Goal: Information Seeking & Learning: Learn about a topic

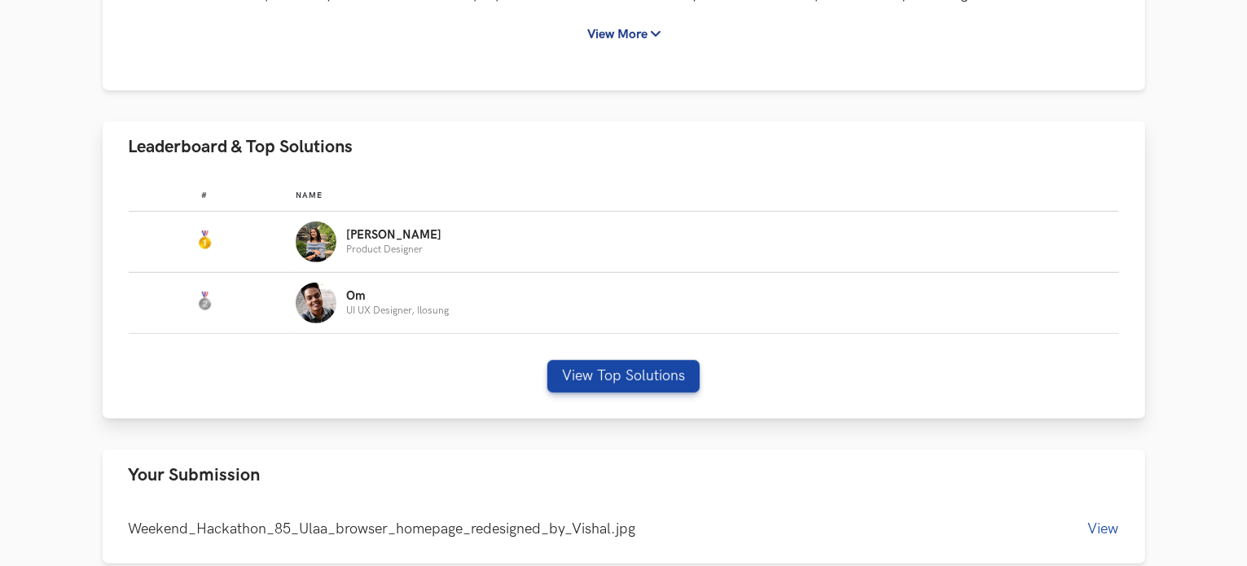
scroll to position [570, 0]
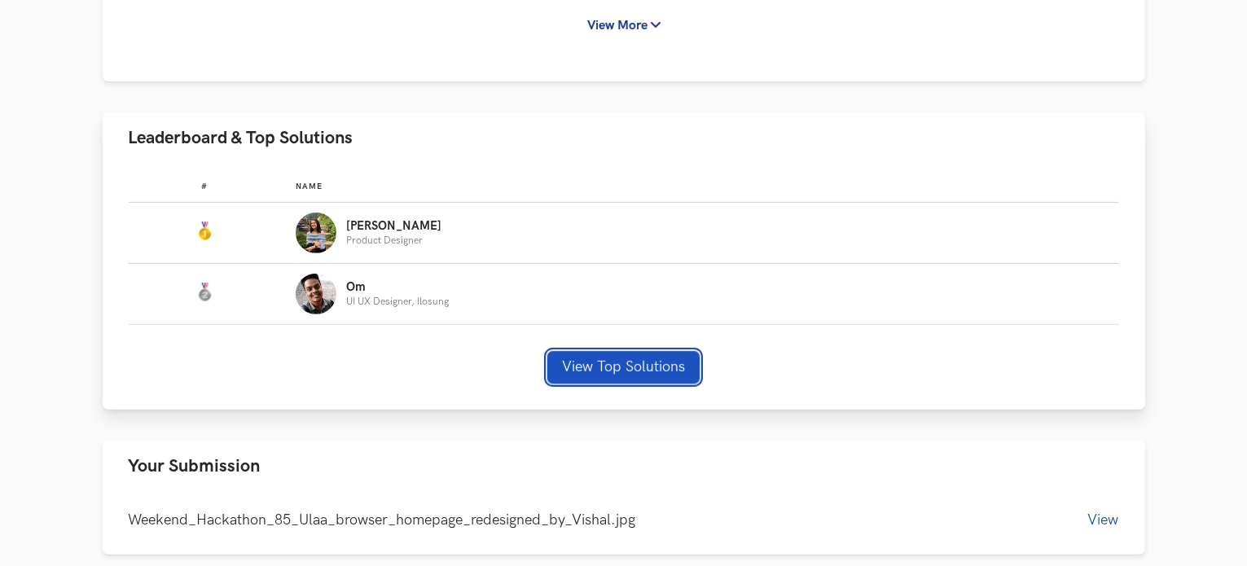
click at [636, 367] on button "View Top Solutions" at bounding box center [623, 367] width 152 height 33
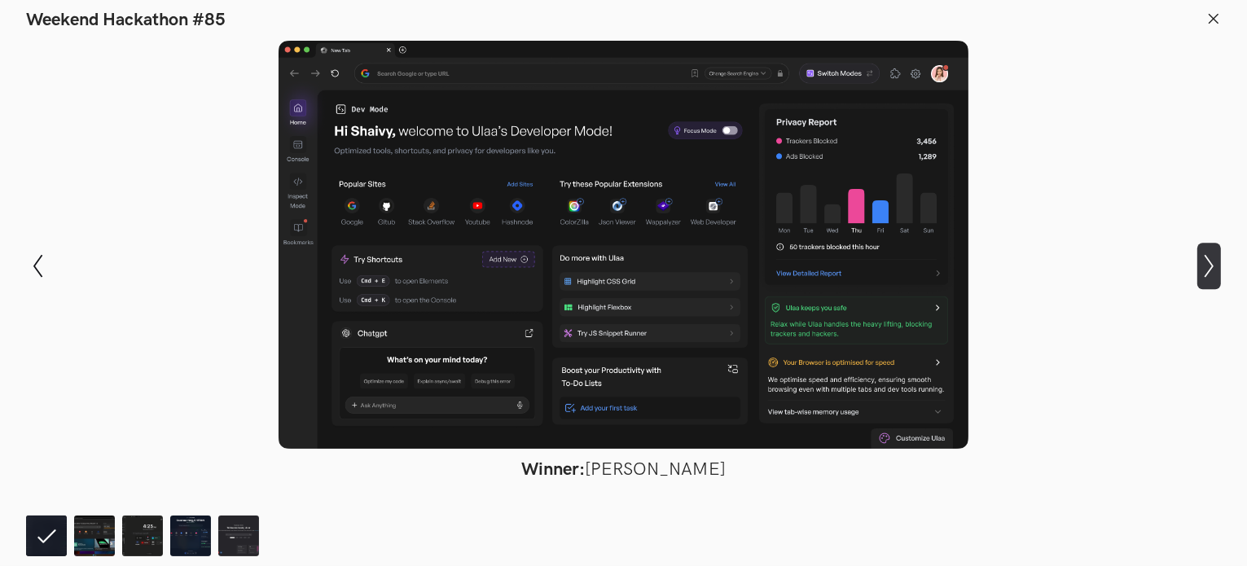
click at [1206, 261] on icon "Show next slide" at bounding box center [1209, 266] width 24 height 24
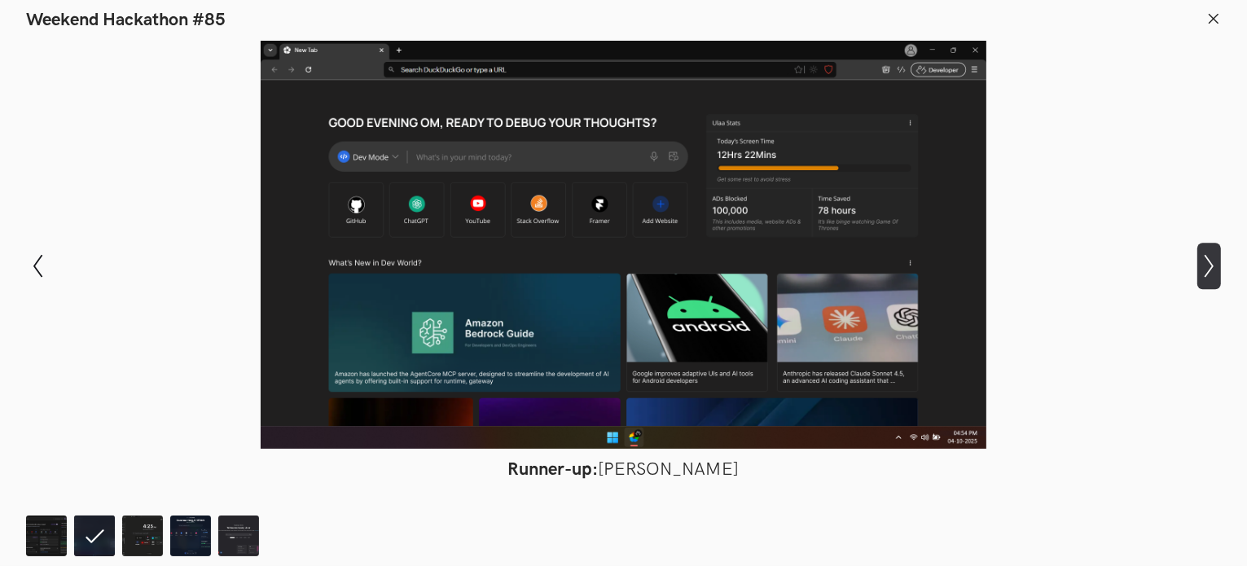
click at [1197, 259] on icon "Show next slide" at bounding box center [1209, 266] width 24 height 24
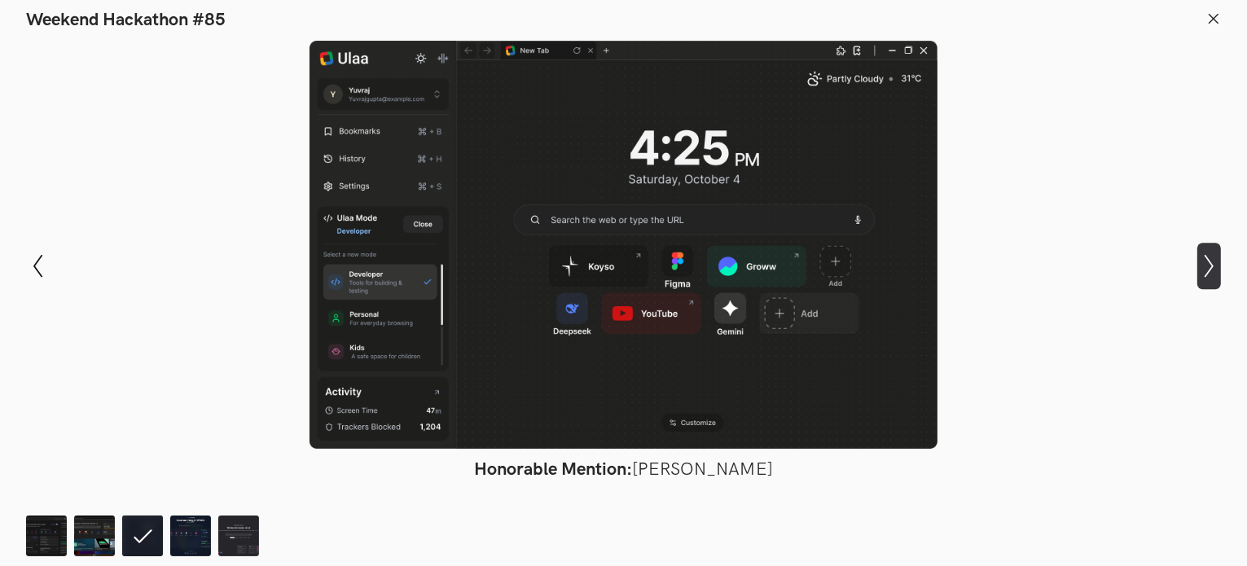
click at [1208, 267] on icon "Show next slide" at bounding box center [1209, 266] width 24 height 24
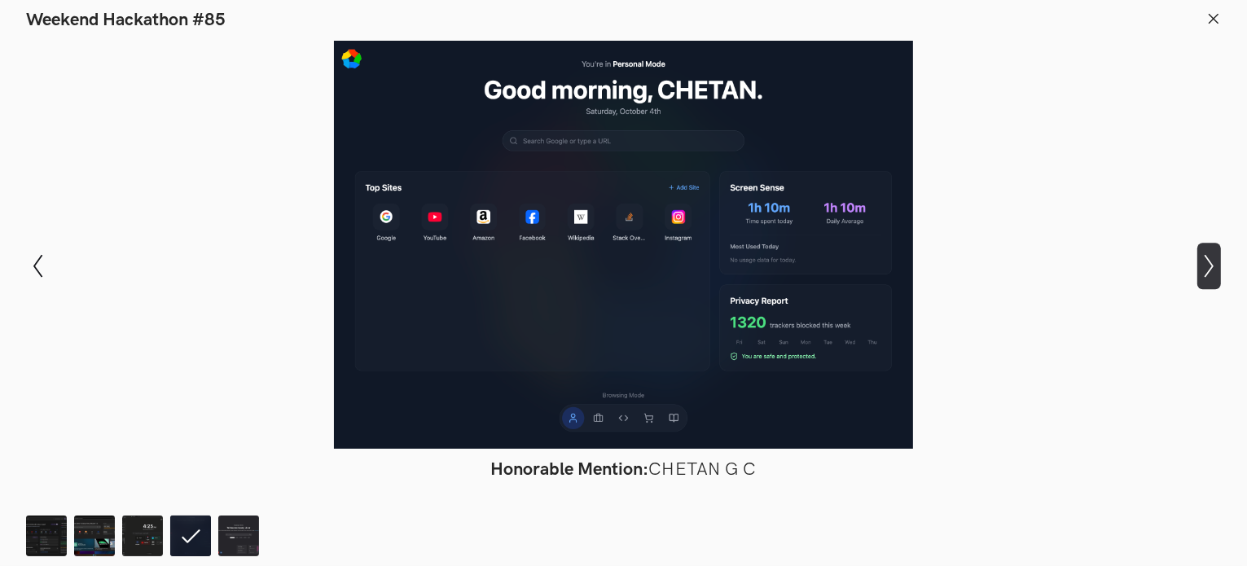
click at [1208, 270] on icon "Show next slide" at bounding box center [1209, 266] width 24 height 24
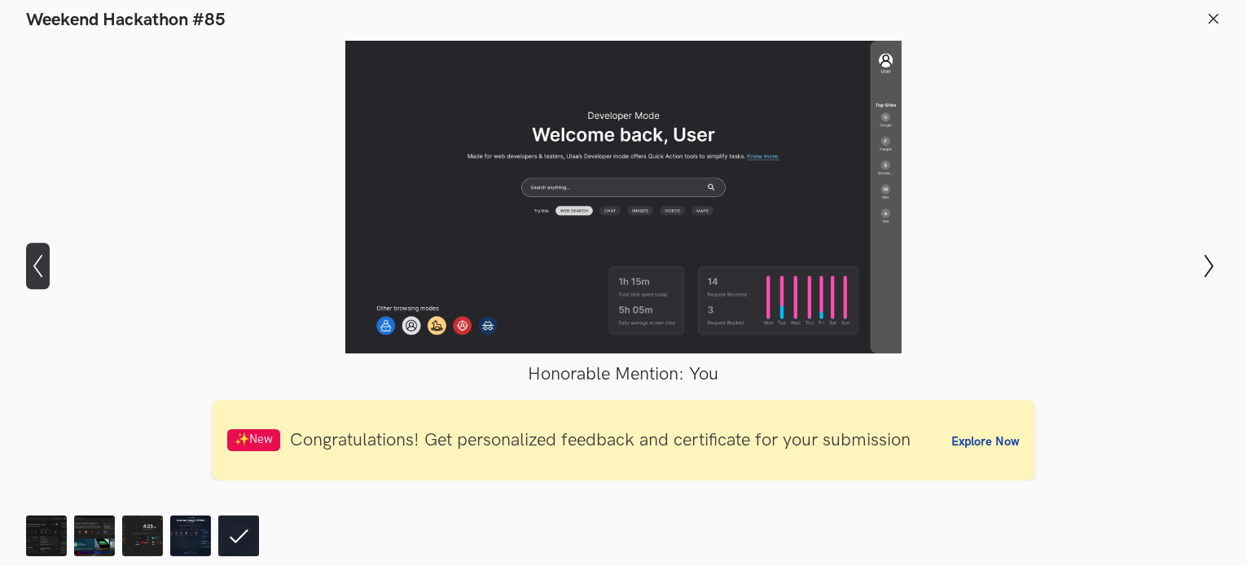
click at [36, 267] on icon "Show previous slide" at bounding box center [38, 266] width 24 height 24
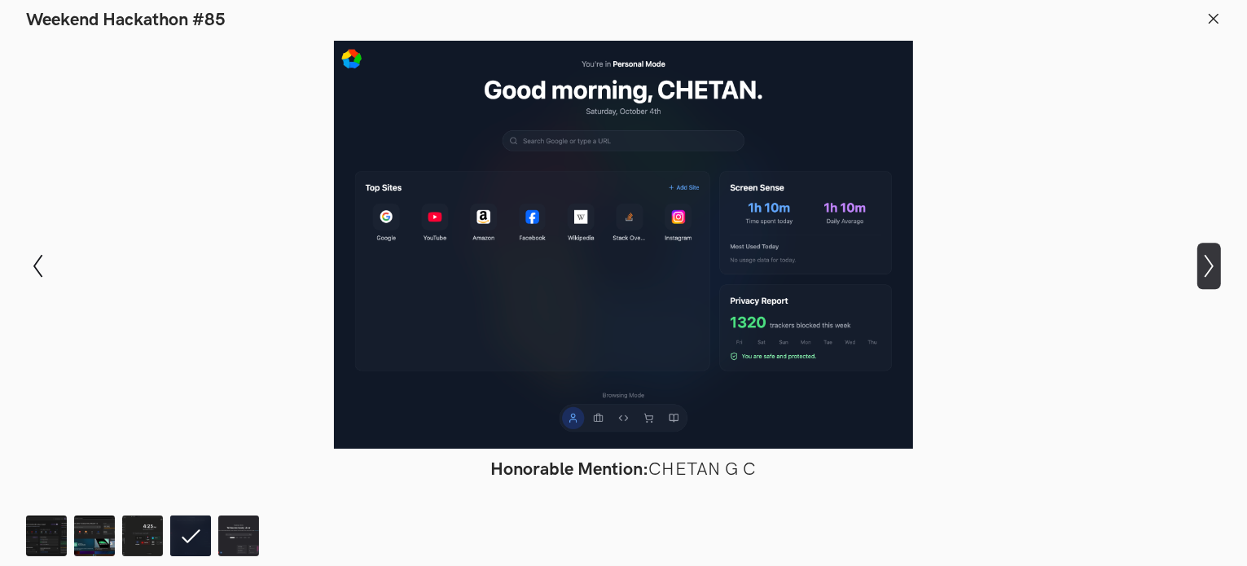
click at [1215, 261] on icon "Show next slide" at bounding box center [1209, 266] width 24 height 24
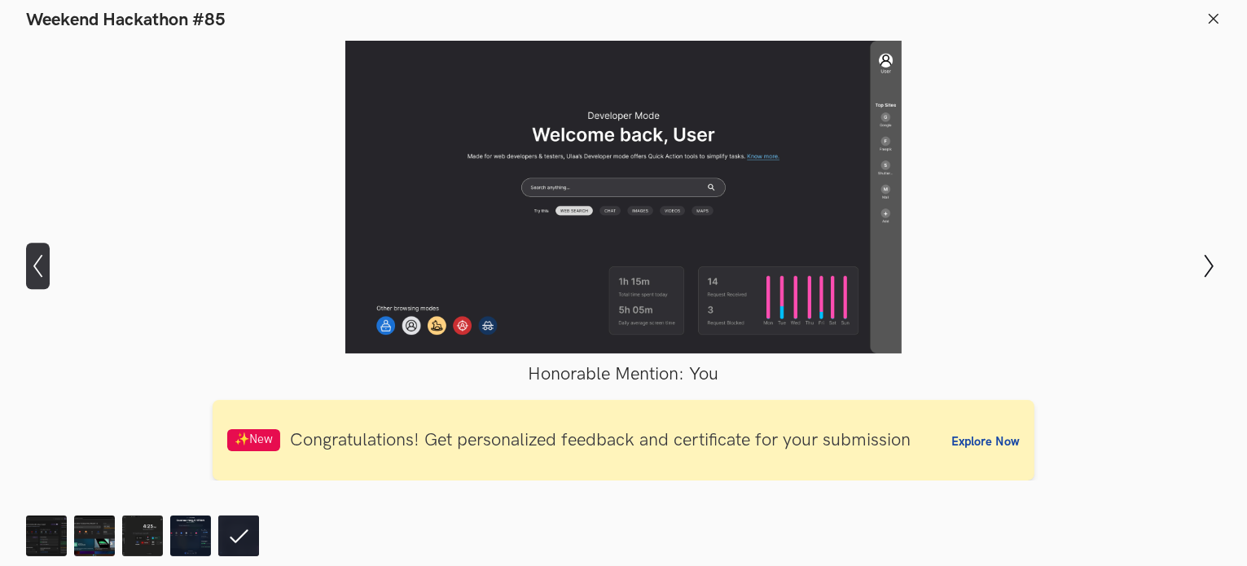
click at [36, 269] on icon at bounding box center [37, 266] width 9 height 23
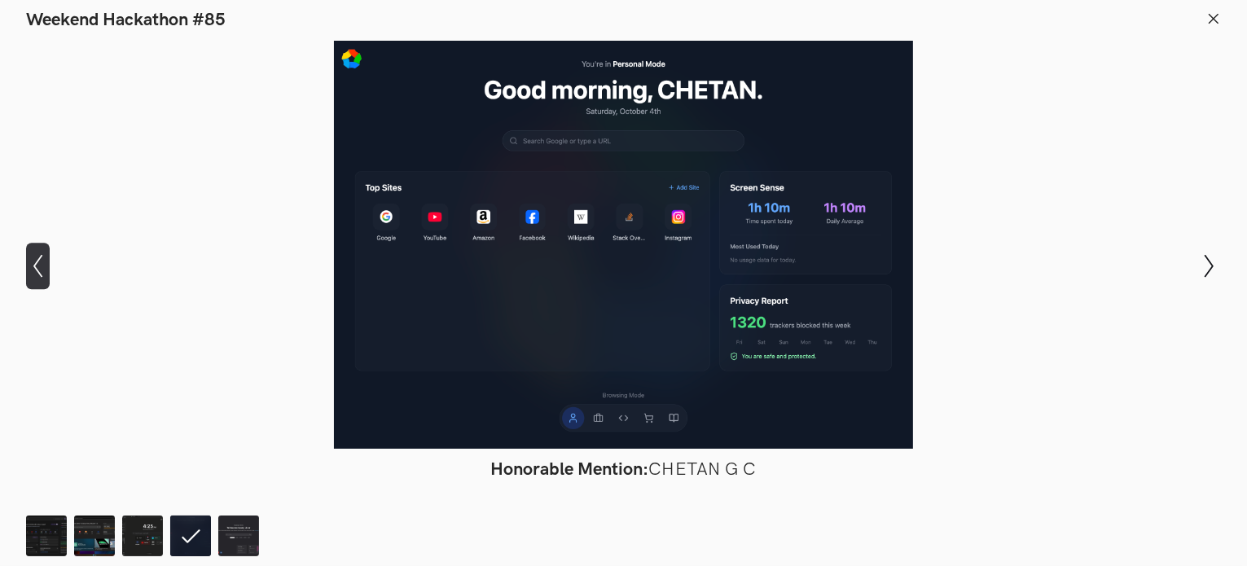
click at [36, 269] on icon at bounding box center [37, 266] width 9 height 23
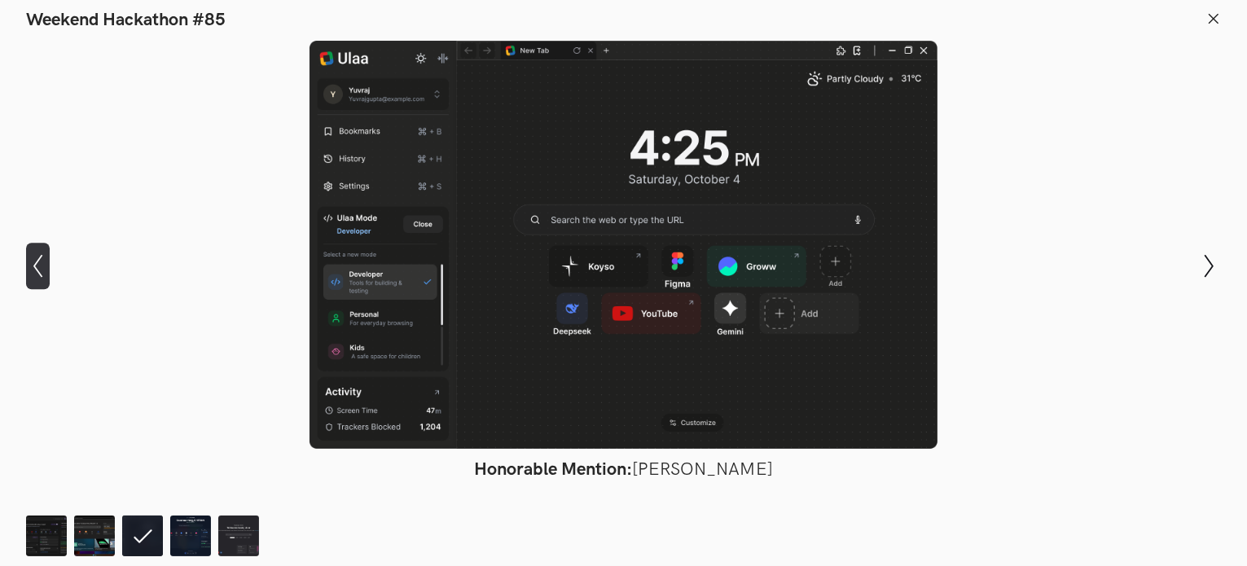
click at [36, 269] on icon at bounding box center [37, 266] width 9 height 23
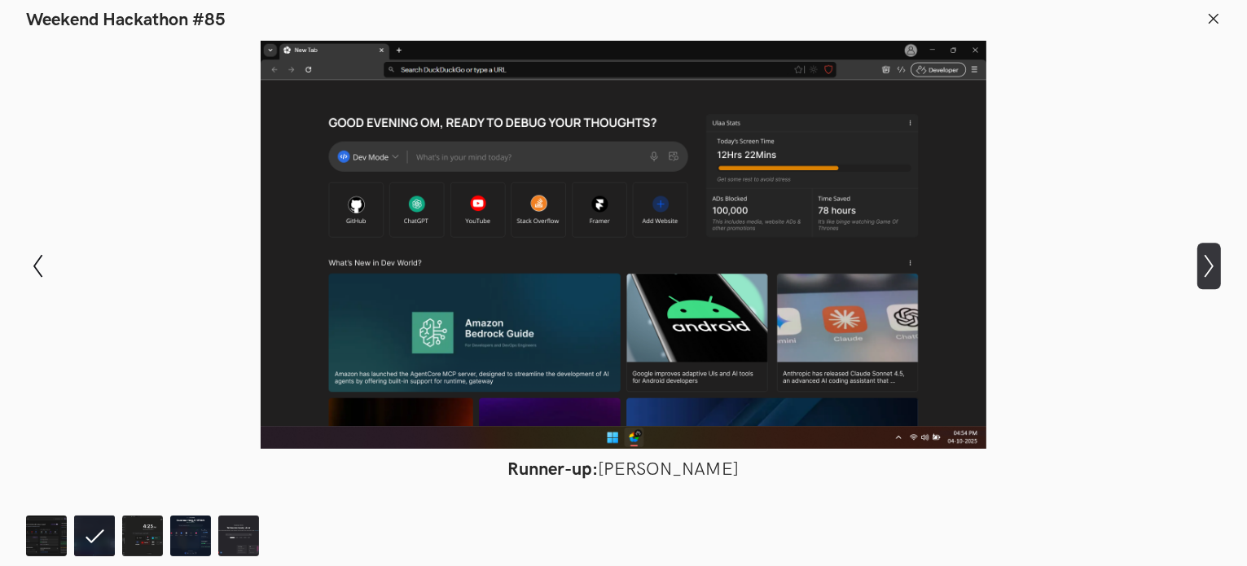
click at [1205, 265] on icon "Show next slide" at bounding box center [1209, 266] width 24 height 24
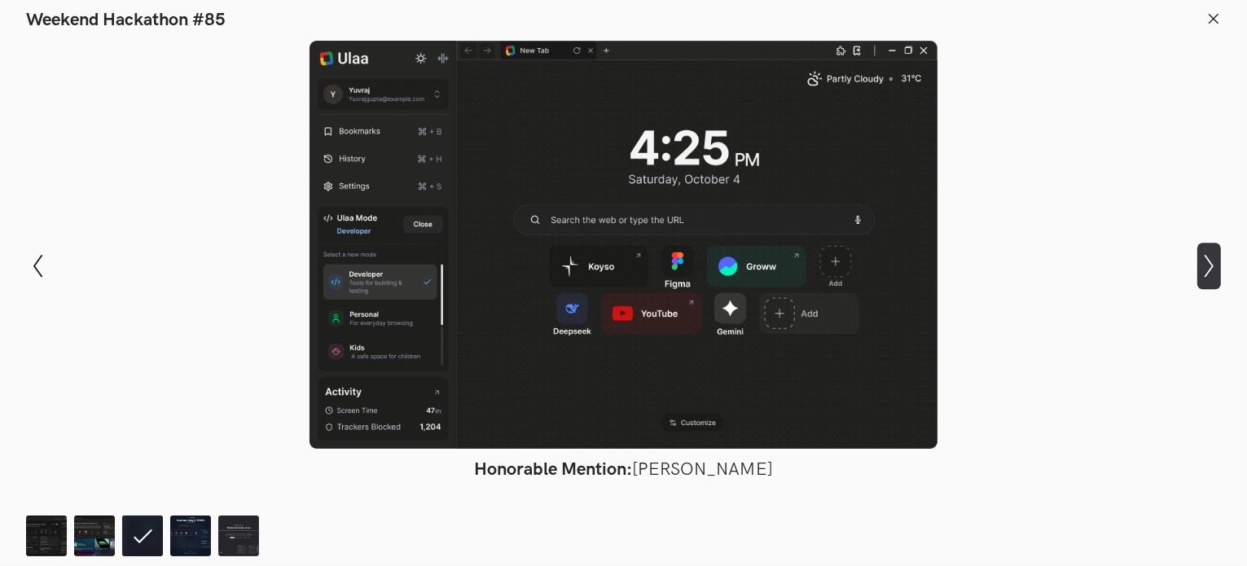
click at [1205, 265] on icon "Show next slide" at bounding box center [1209, 266] width 24 height 24
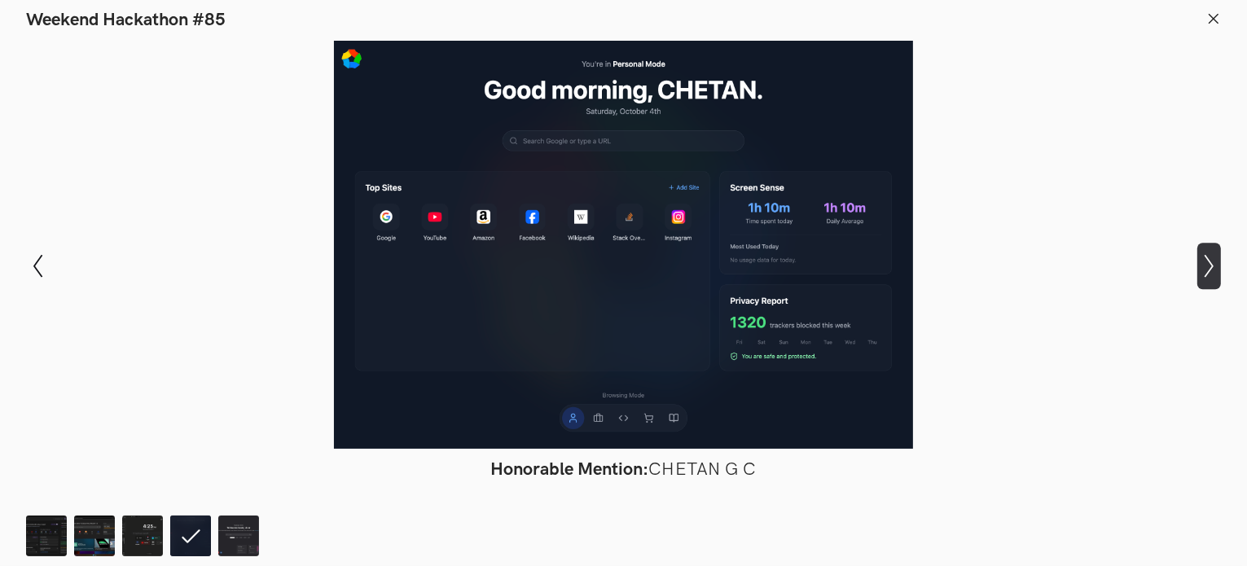
click at [1213, 265] on icon "Show next slide" at bounding box center [1209, 266] width 24 height 24
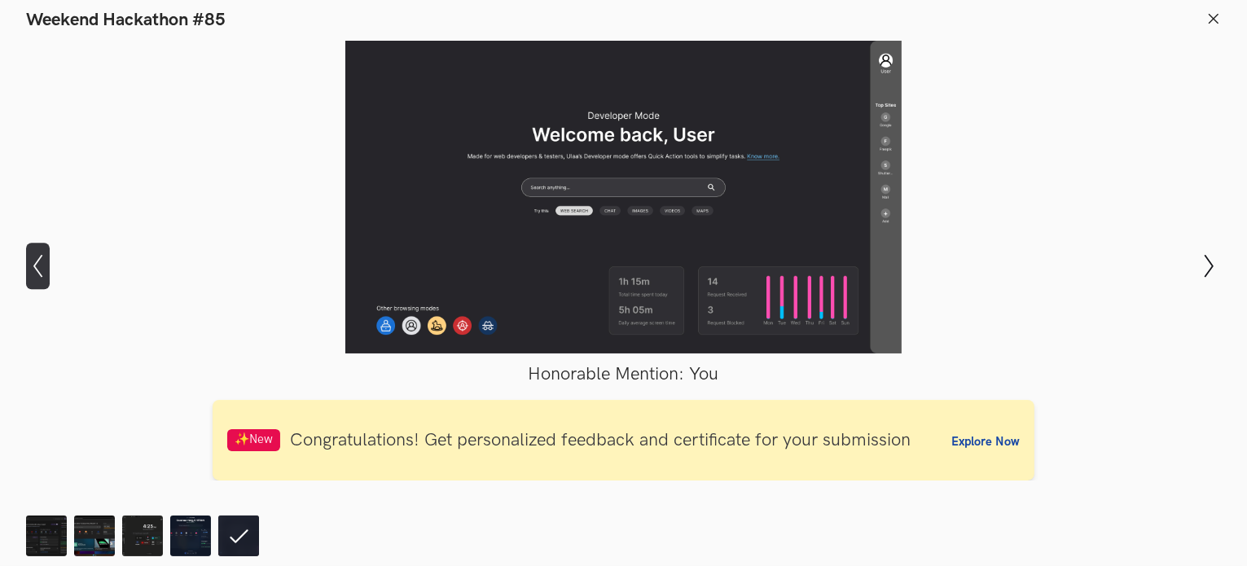
click at [44, 276] on icon "Show previous slide" at bounding box center [38, 266] width 24 height 24
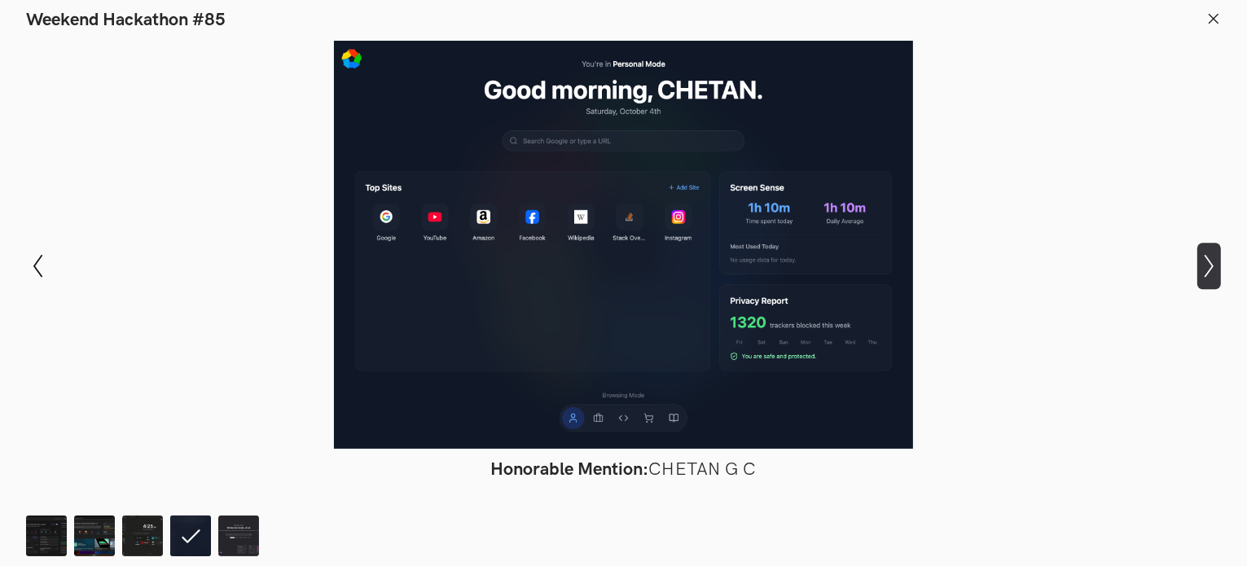
click at [1205, 262] on icon "Show next slide" at bounding box center [1209, 266] width 24 height 24
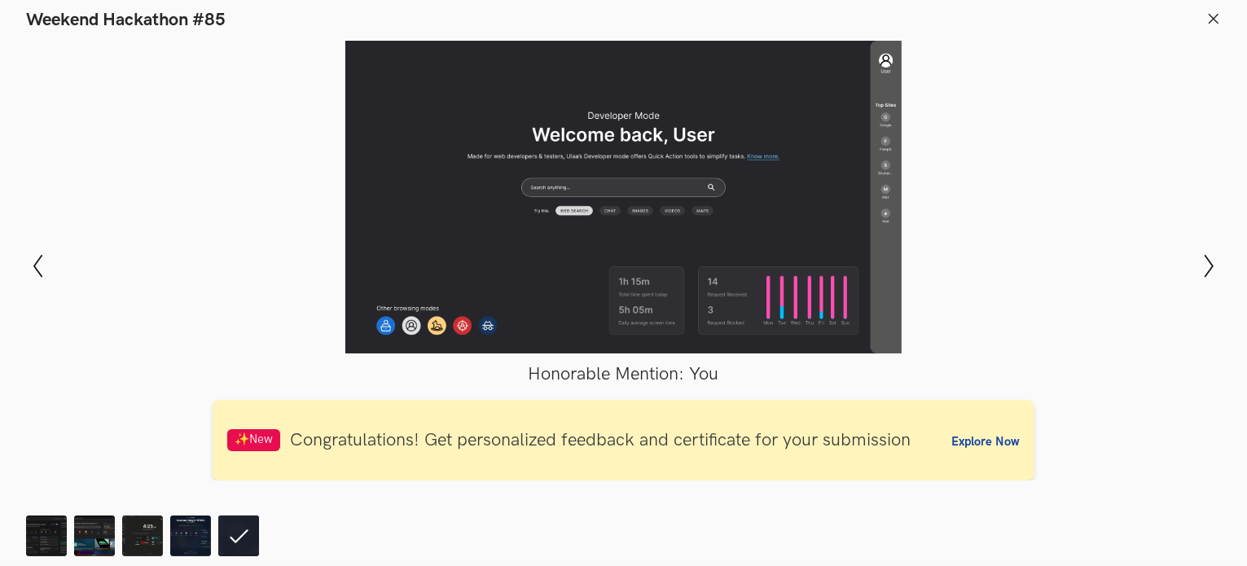
click at [711, 377] on span "Honorable Mention: You" at bounding box center [624, 374] width 191 height 22
click at [711, 376] on span "Honorable Mention: You" at bounding box center [624, 374] width 191 height 22
click at [1064, 298] on div at bounding box center [623, 197] width 1128 height 313
click at [1211, 15] on line at bounding box center [1213, 18] width 9 height 9
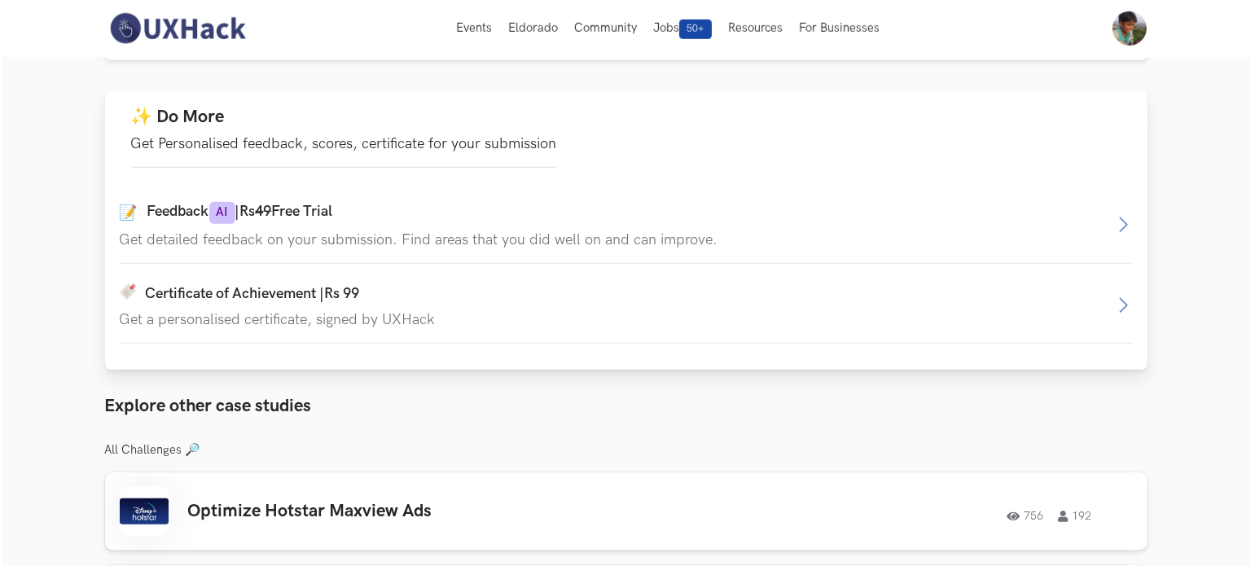
scroll to position [977, 0]
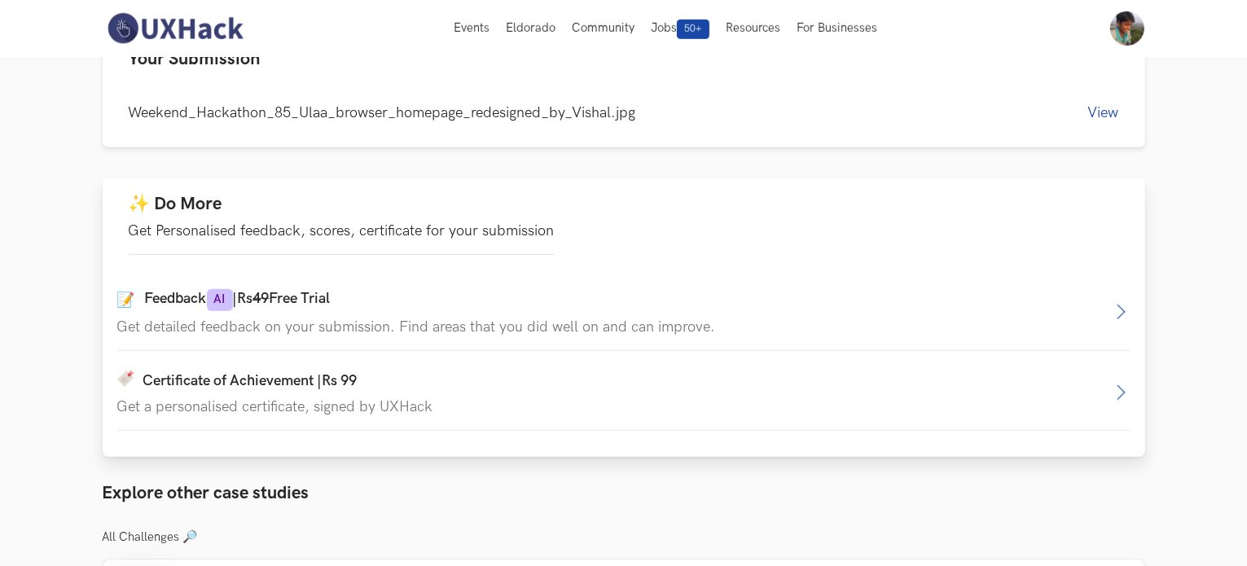
click at [354, 222] on div "✨ Do More Get Personalised feedback, scores, certificate for your submission" at bounding box center [342, 224] width 426 height 62
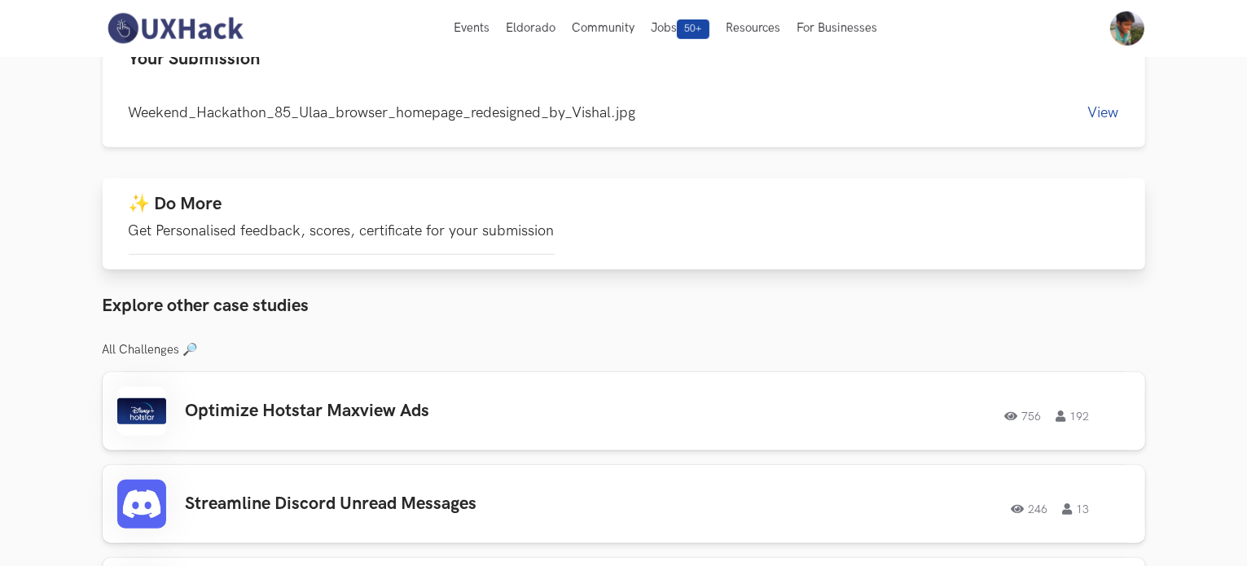
click at [222, 224] on p "Get Personalised feedback, scores, certificate for your submission" at bounding box center [342, 230] width 426 height 17
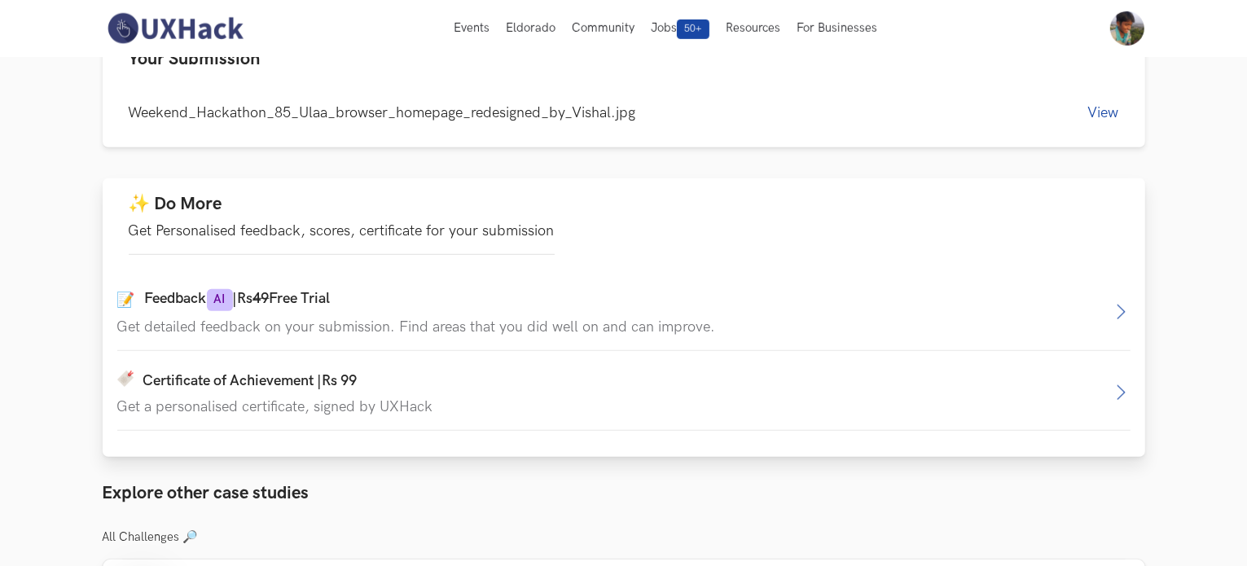
click at [222, 224] on p "Get Personalised feedback, scores, certificate for your submission" at bounding box center [342, 230] width 426 height 17
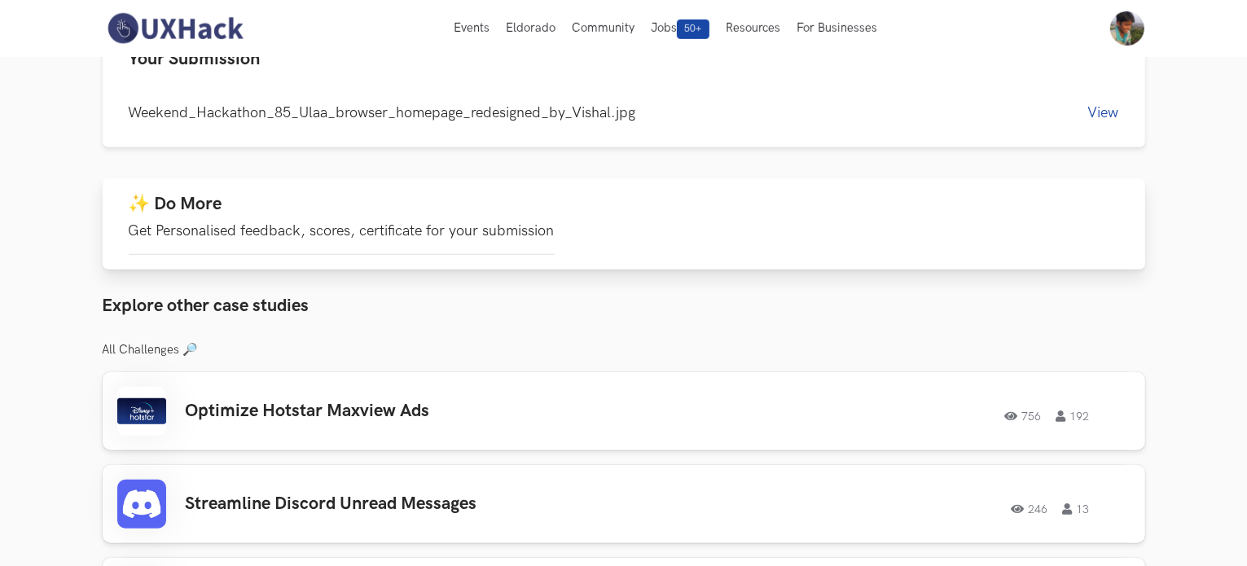
click at [179, 211] on span "✨ Do More" at bounding box center [176, 204] width 94 height 22
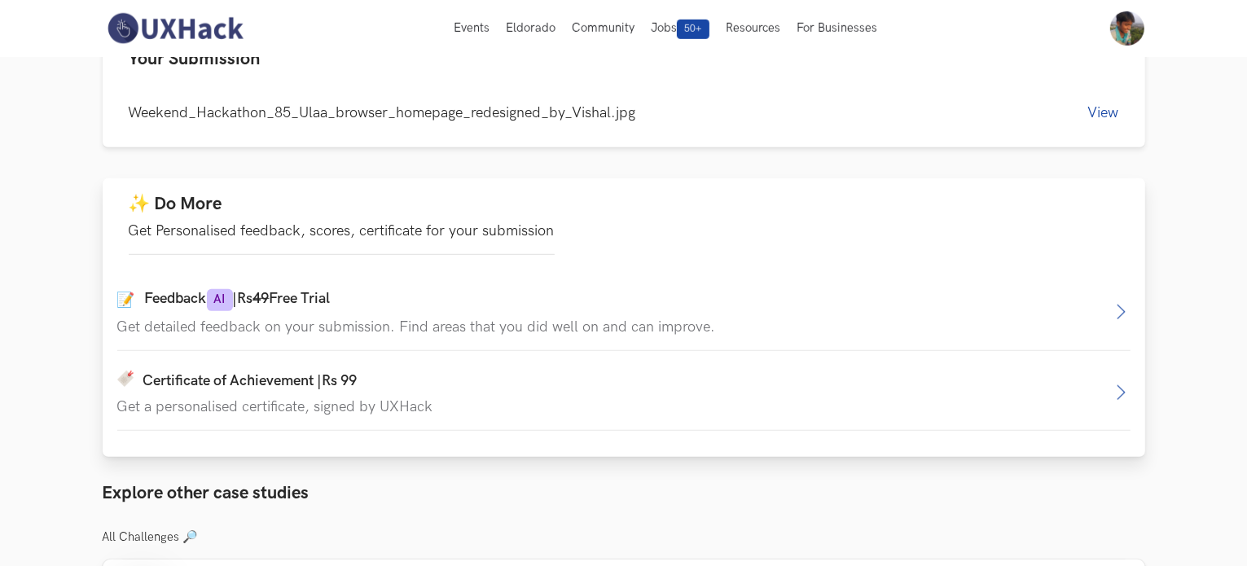
click at [1117, 312] on icon "button" at bounding box center [1121, 312] width 20 height 20
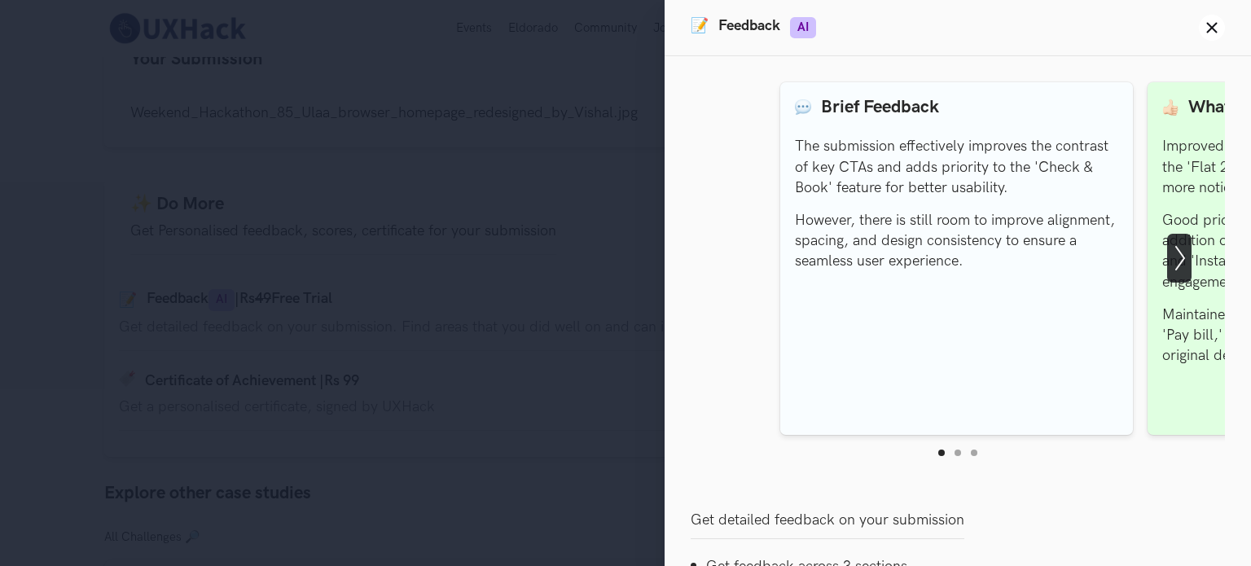
click at [1174, 258] on icon "Show next slide" at bounding box center [1179, 258] width 24 height 24
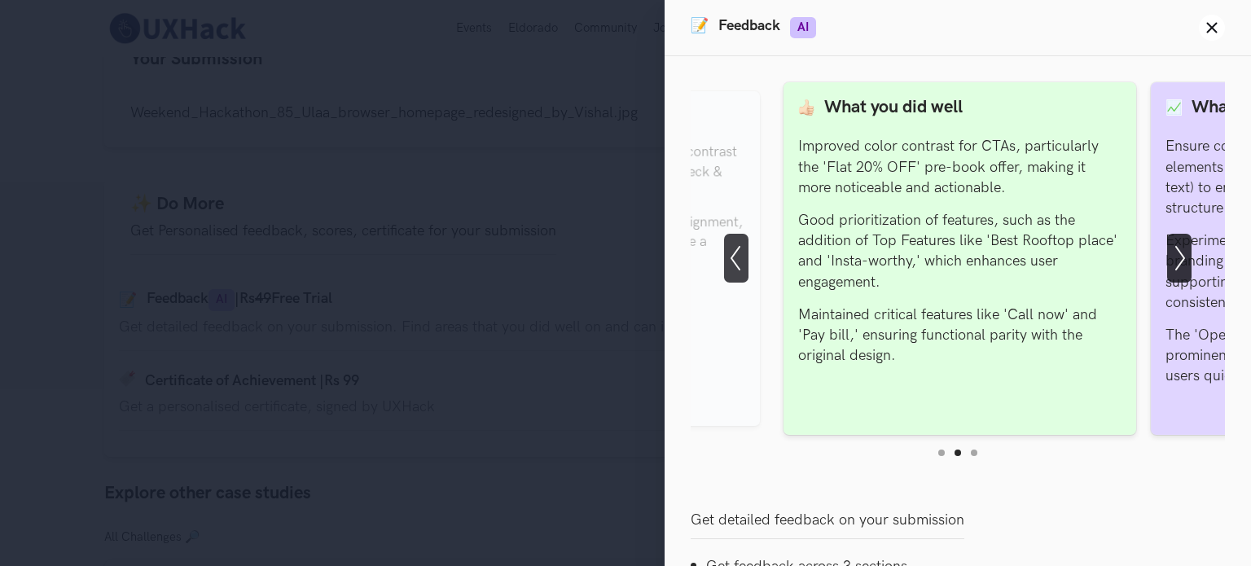
click at [1174, 257] on icon "Show next slide" at bounding box center [1179, 258] width 24 height 24
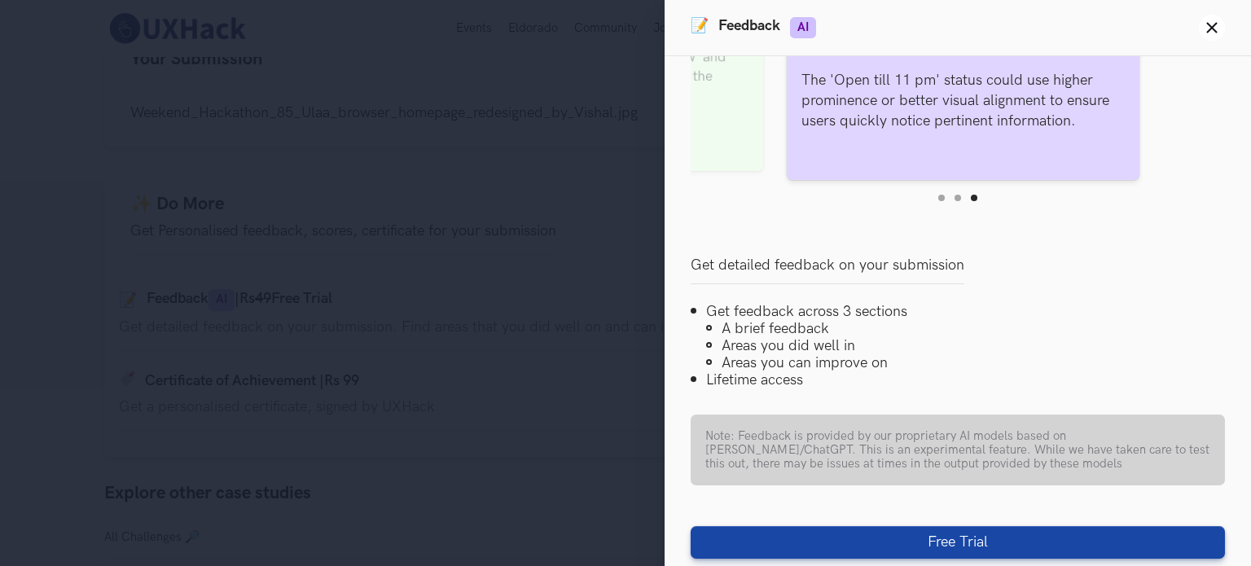
scroll to position [265, 0]
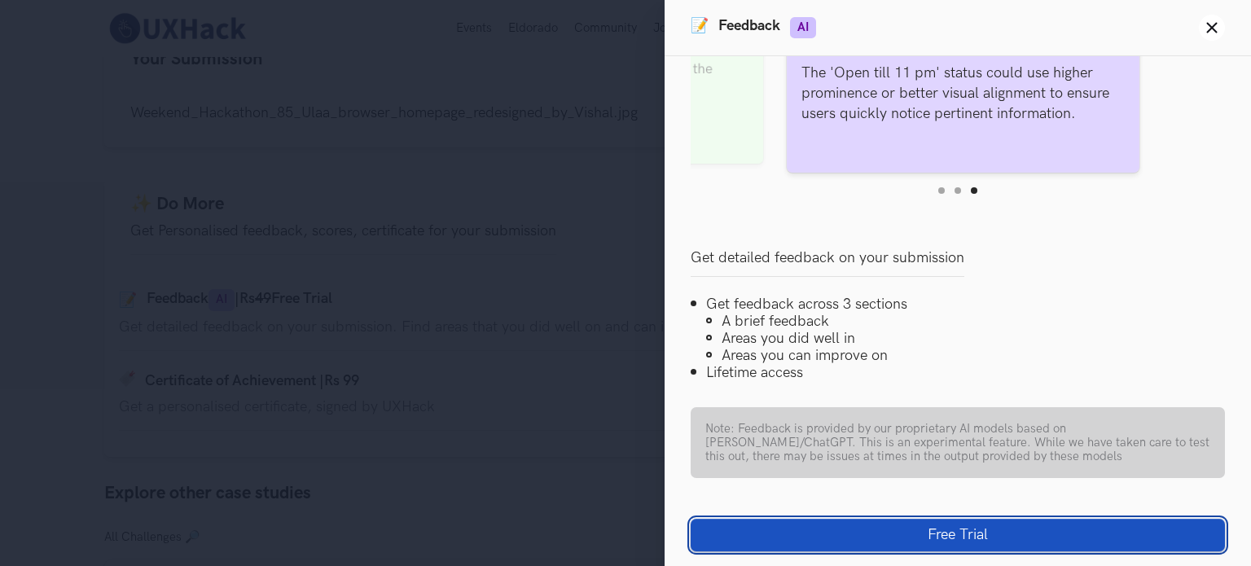
click at [961, 529] on button "Free Trial" at bounding box center [958, 535] width 534 height 33
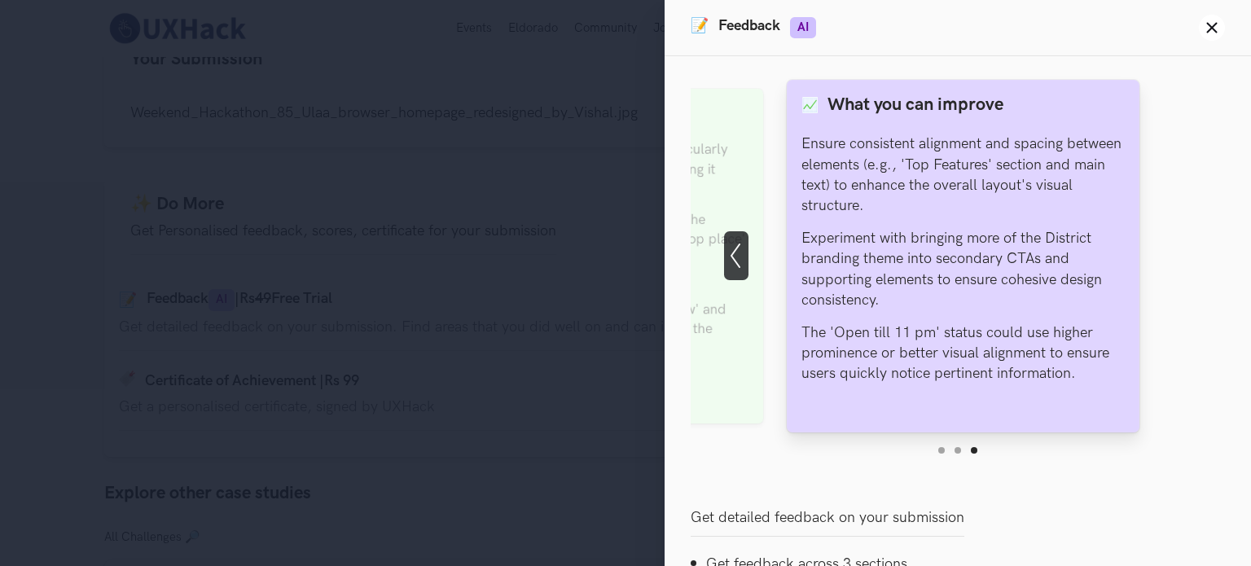
scroll to position [0, 0]
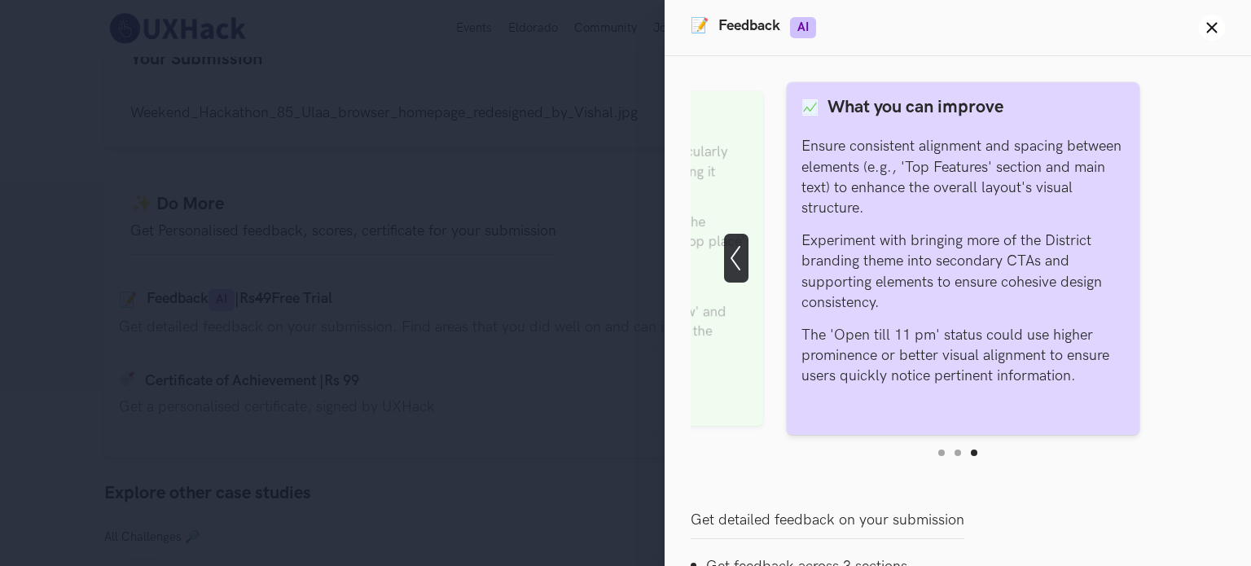
click at [735, 261] on icon "Show previous slide" at bounding box center [736, 258] width 24 height 24
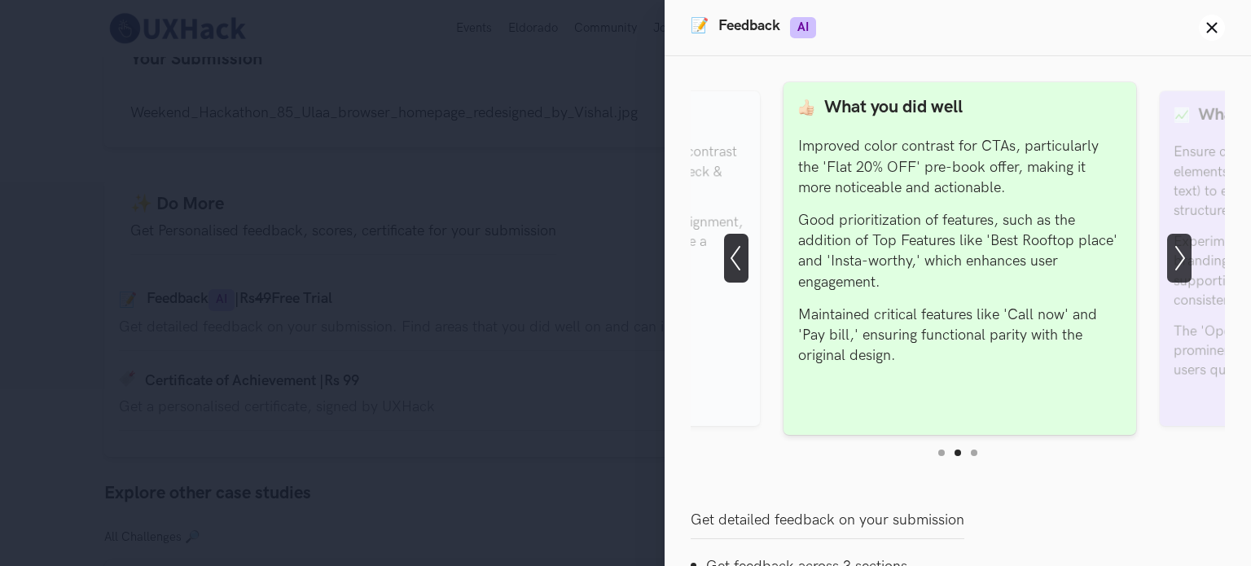
click at [735, 261] on icon "Show previous slide" at bounding box center [736, 258] width 24 height 24
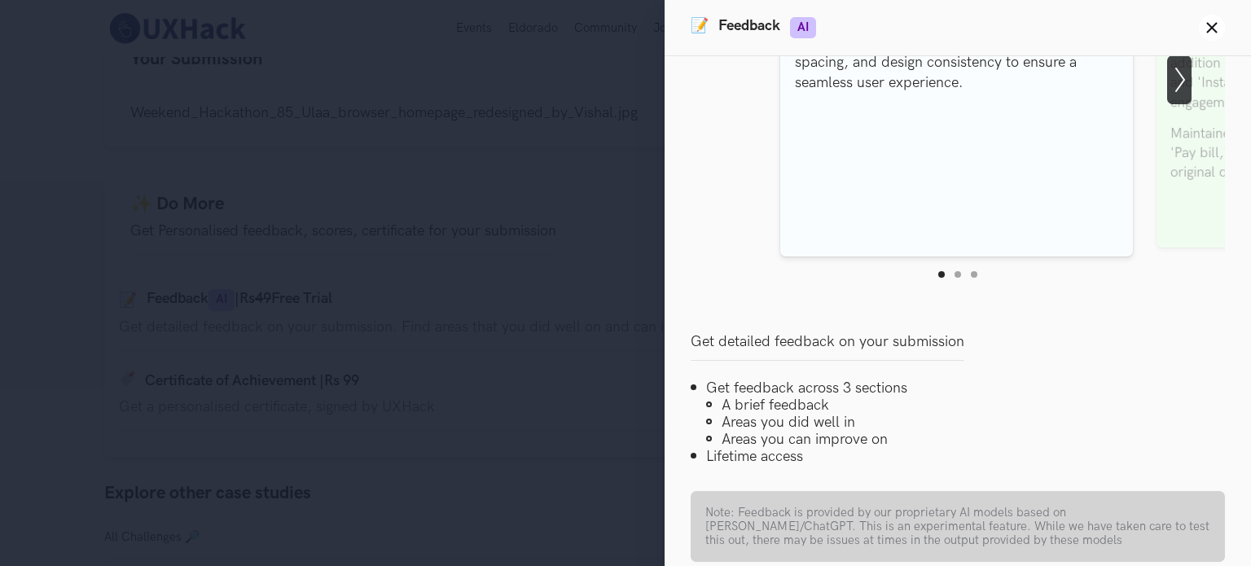
scroll to position [265, 0]
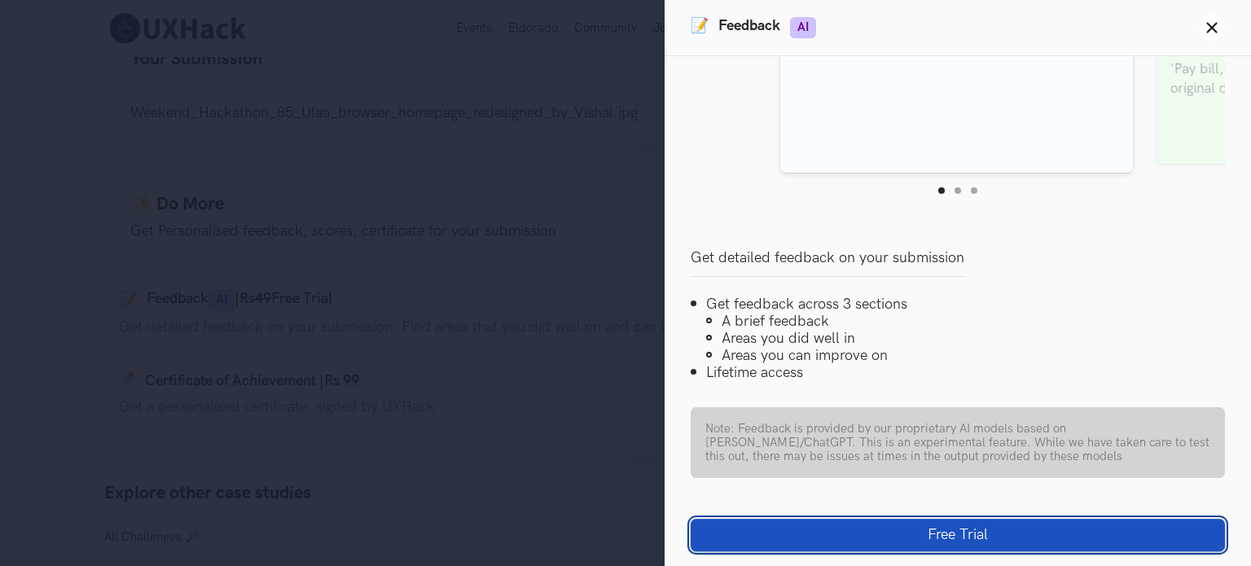
click at [945, 538] on button "Free Trial" at bounding box center [958, 535] width 534 height 33
click at [938, 533] on button "Free Trial" at bounding box center [958, 535] width 534 height 33
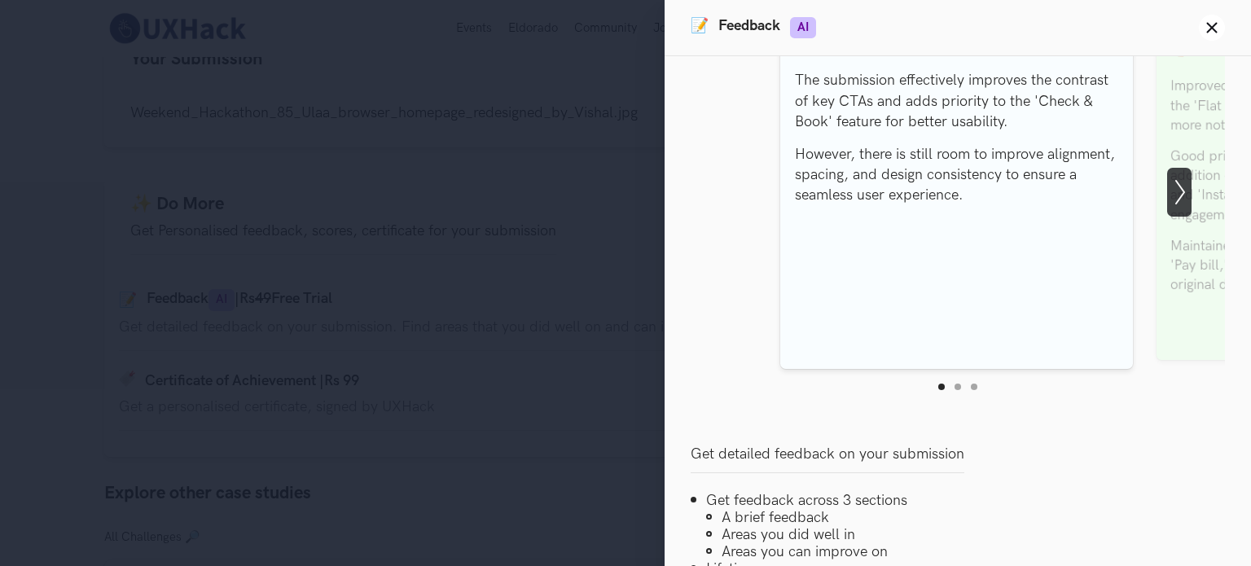
scroll to position [0, 0]
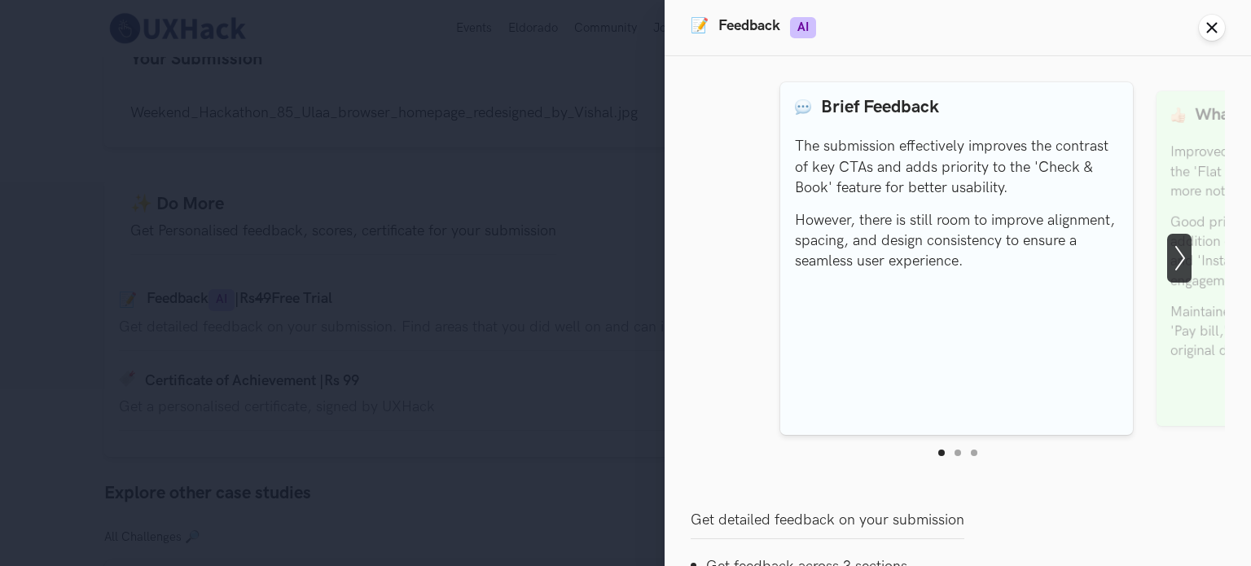
click at [1207, 34] on button "Close panel" at bounding box center [1212, 28] width 26 height 26
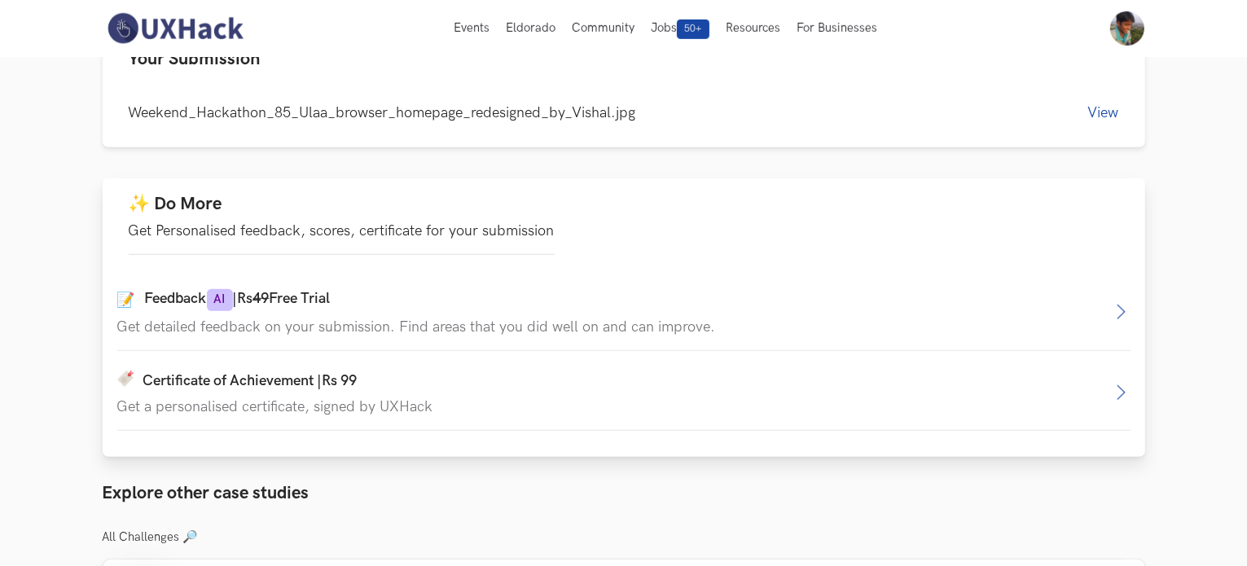
click at [1124, 312] on icon "button" at bounding box center [1121, 312] width 20 height 20
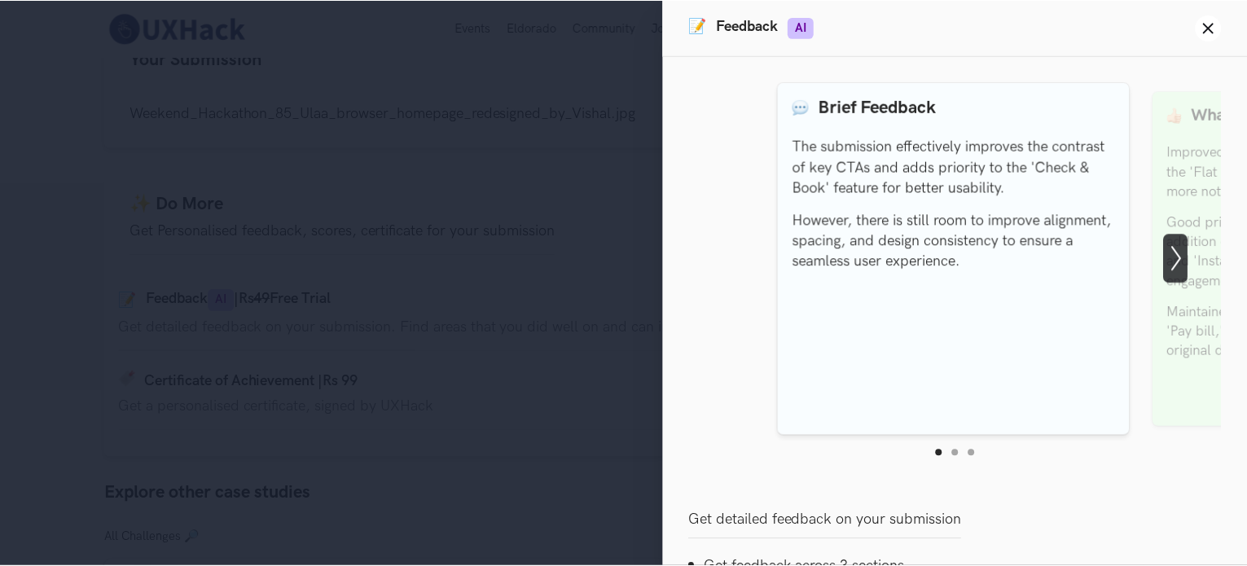
scroll to position [265, 0]
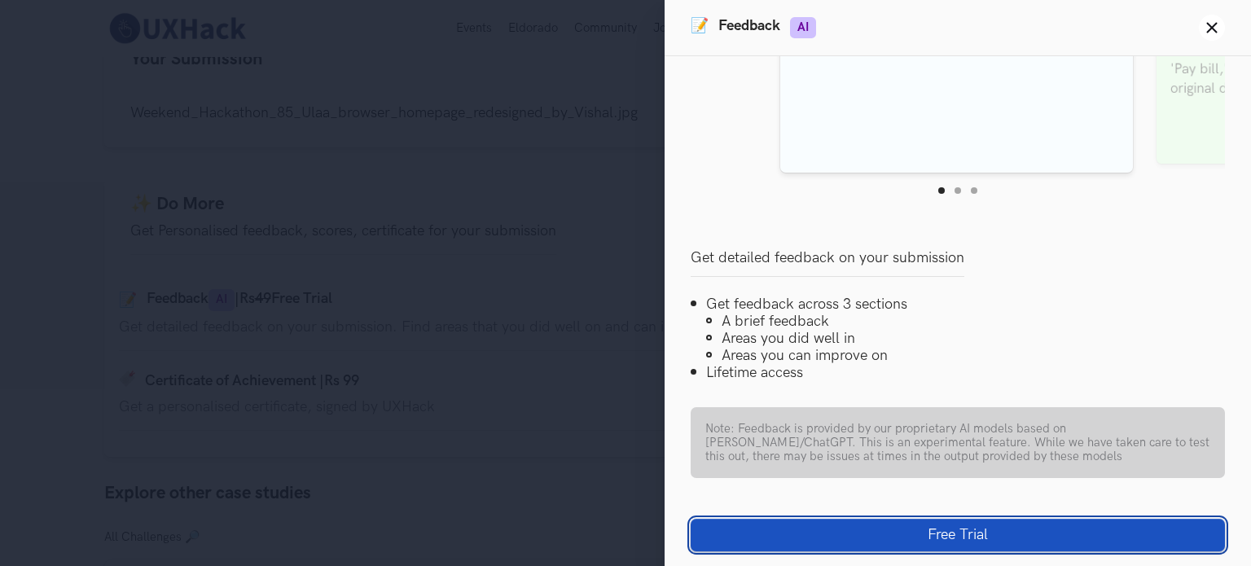
click at [924, 524] on button "Free Trial" at bounding box center [958, 535] width 534 height 33
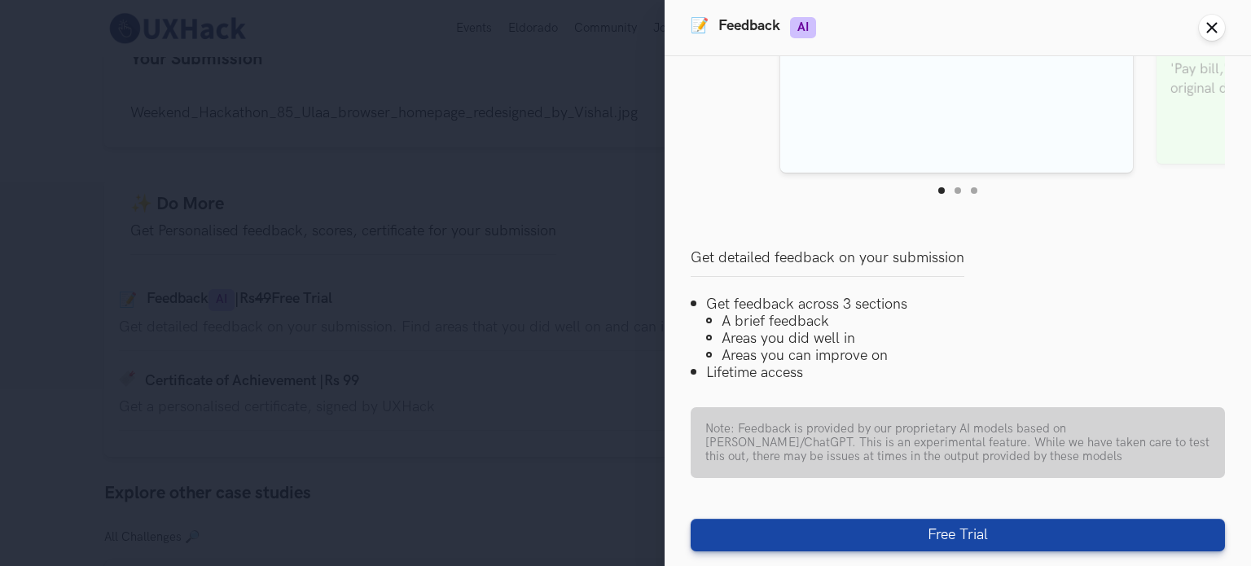
click at [1217, 21] on icon "Close panel" at bounding box center [1211, 27] width 13 height 13
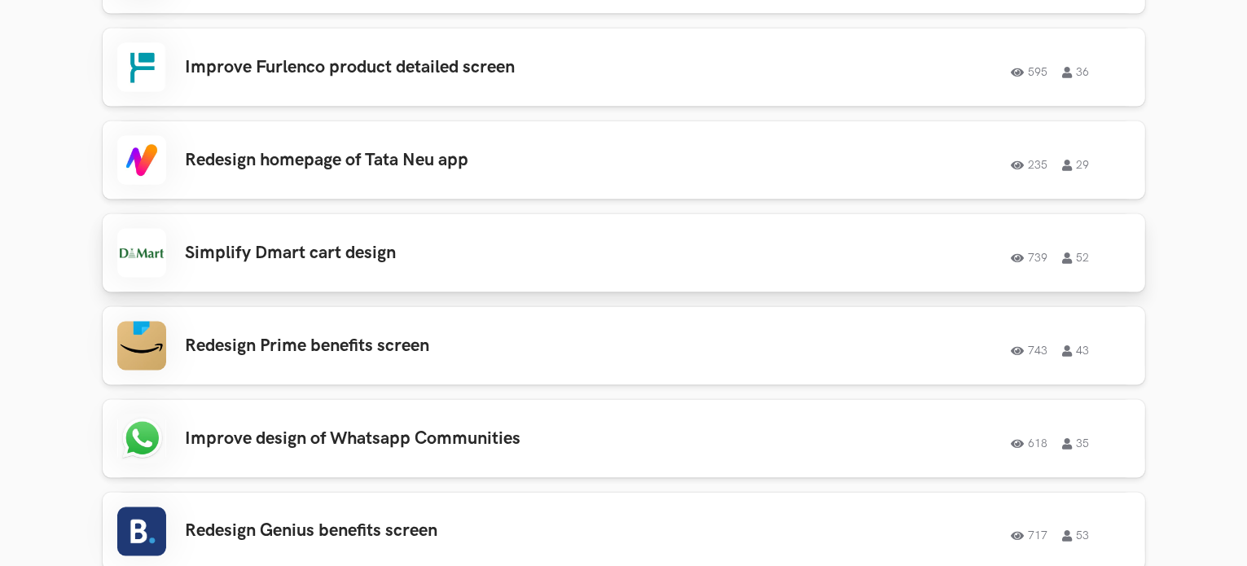
scroll to position [2769, 0]
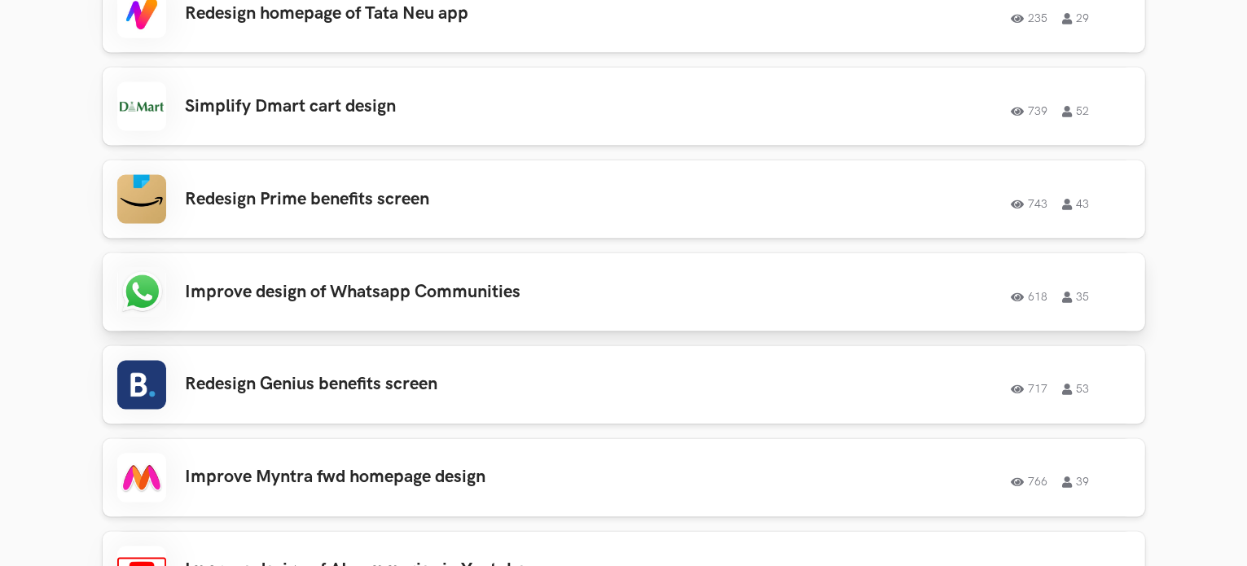
click at [376, 296] on h3 "Improve design of Whatsapp Communities" at bounding box center [417, 292] width 463 height 21
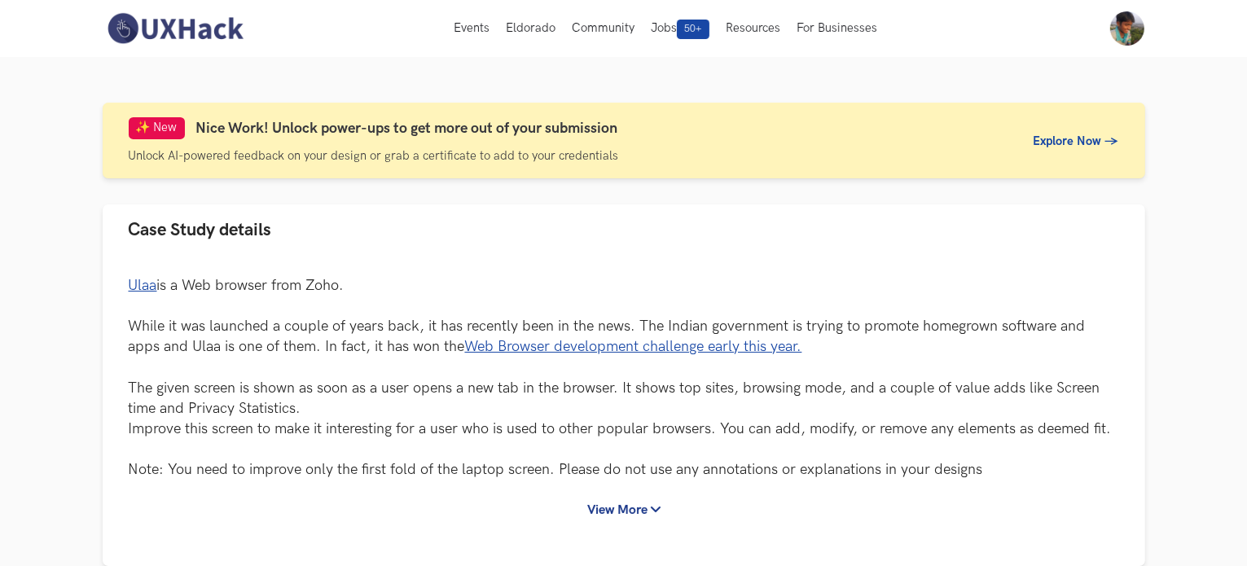
scroll to position [0, 0]
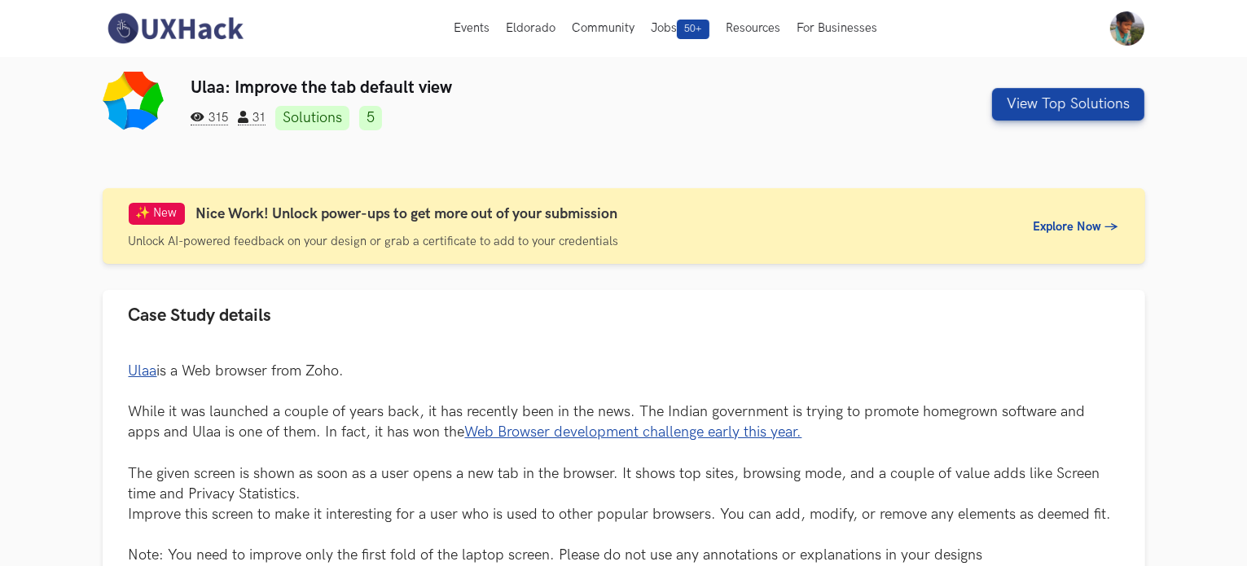
click at [375, 114] on link "5" at bounding box center [370, 118] width 23 height 24
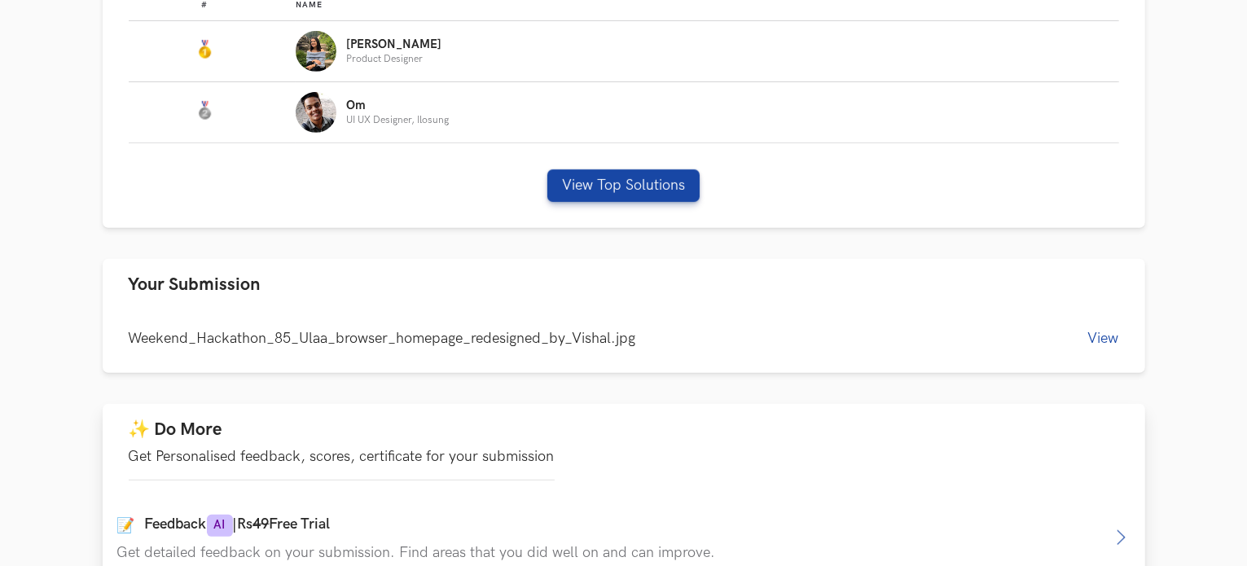
scroll to position [983, 0]
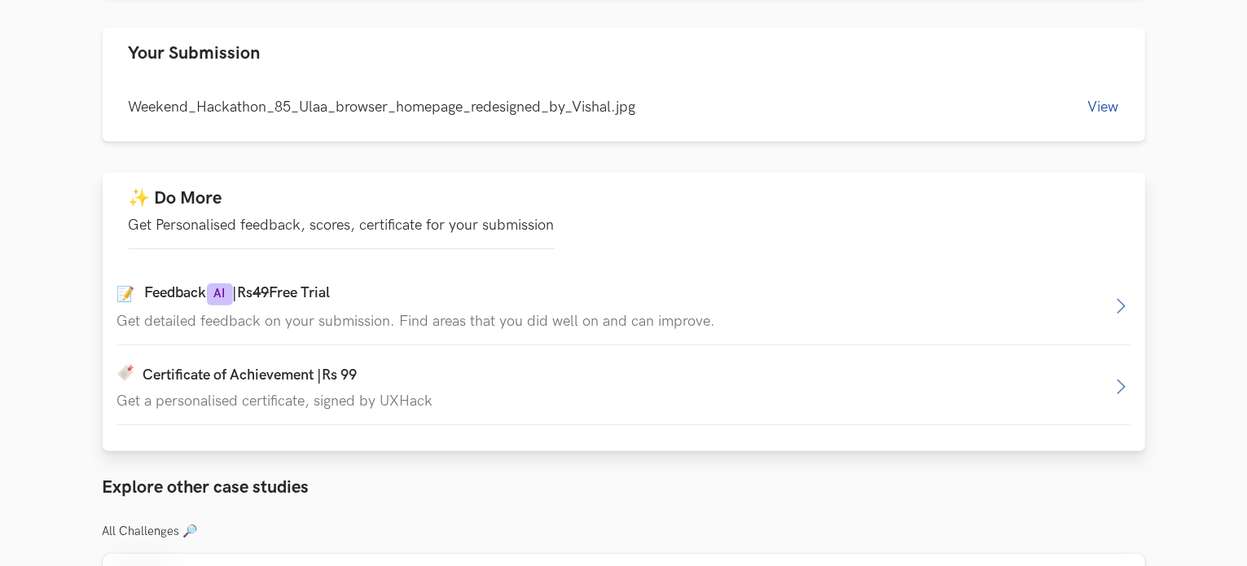
click at [244, 226] on p "Get Personalised feedback, scores, certificate for your submission" at bounding box center [342, 225] width 426 height 17
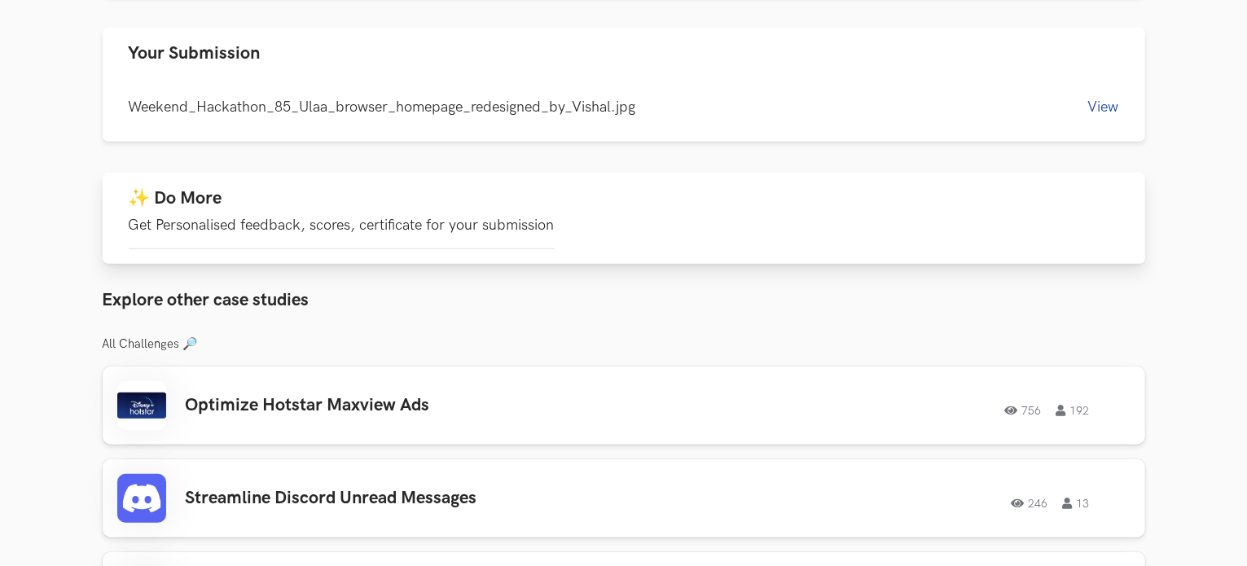
click at [244, 226] on p "Get Personalised feedback, scores, certificate for your submission" at bounding box center [342, 225] width 426 height 17
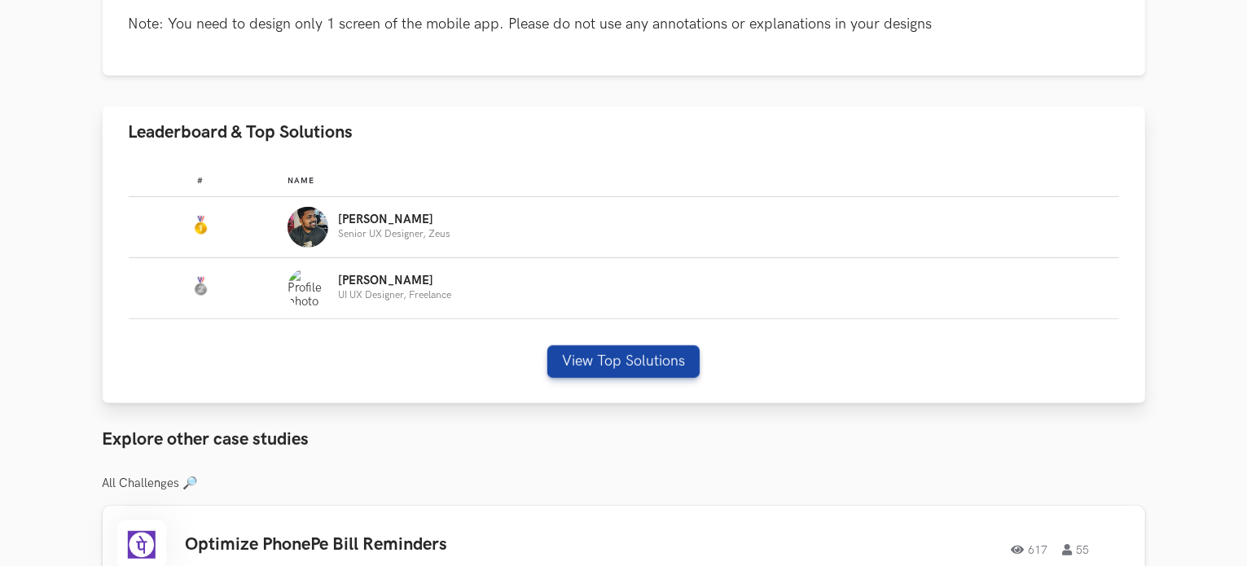
scroll to position [896, 0]
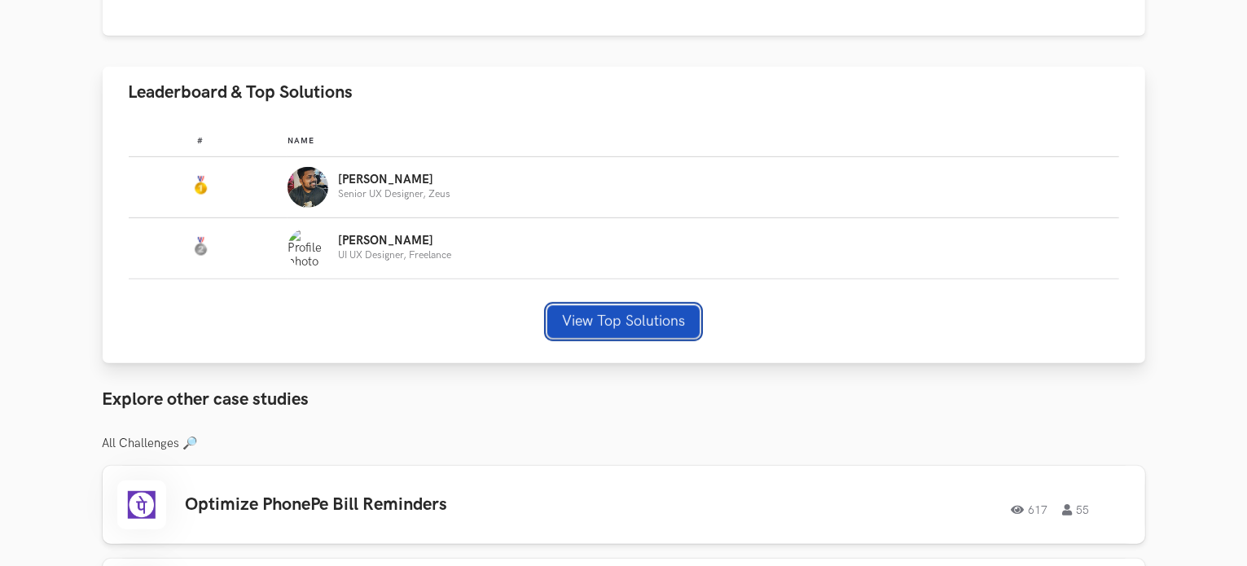
click at [644, 322] on button "View Top Solutions" at bounding box center [623, 321] width 152 height 33
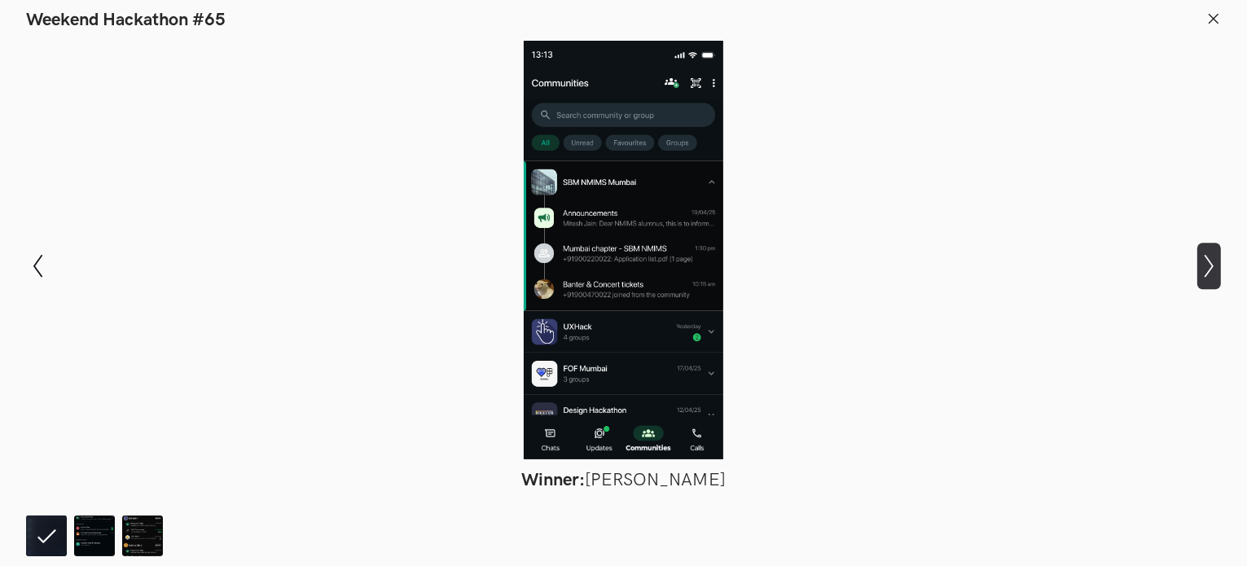
click at [1205, 261] on icon "Show next slide" at bounding box center [1209, 266] width 24 height 24
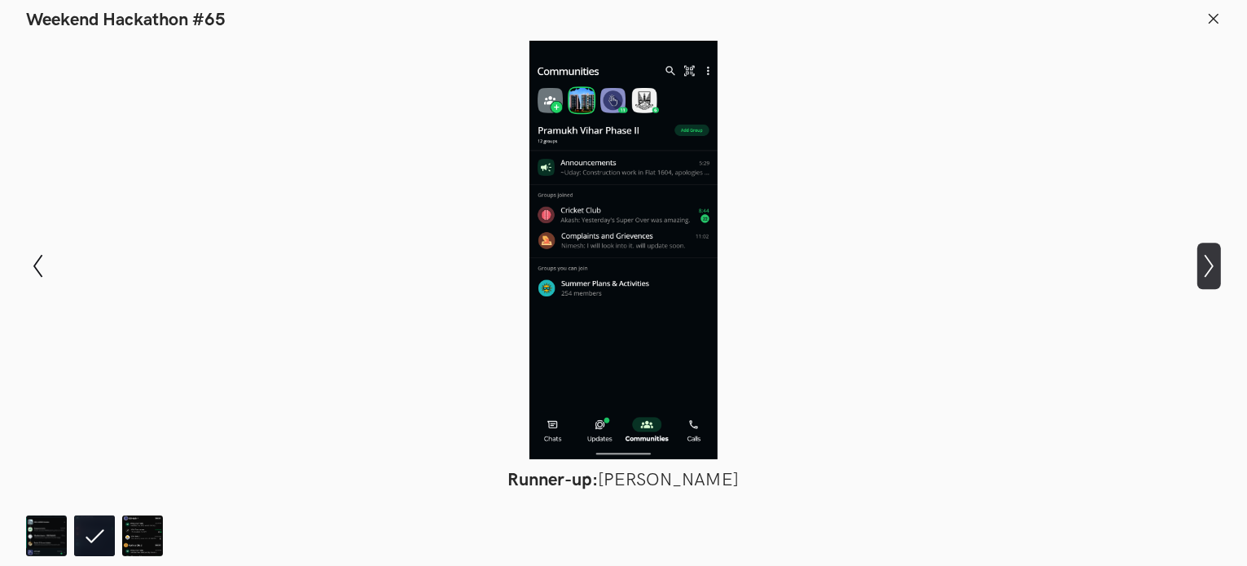
click at [1205, 261] on icon "Show next slide" at bounding box center [1209, 266] width 24 height 24
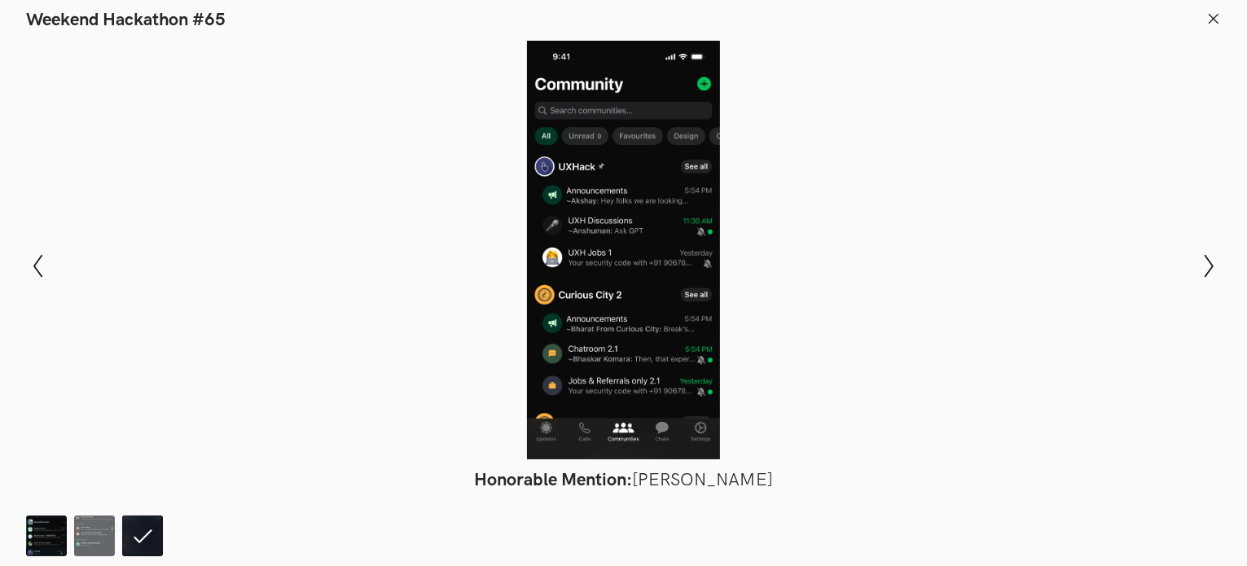
click at [48, 529] on img at bounding box center [46, 536] width 41 height 41
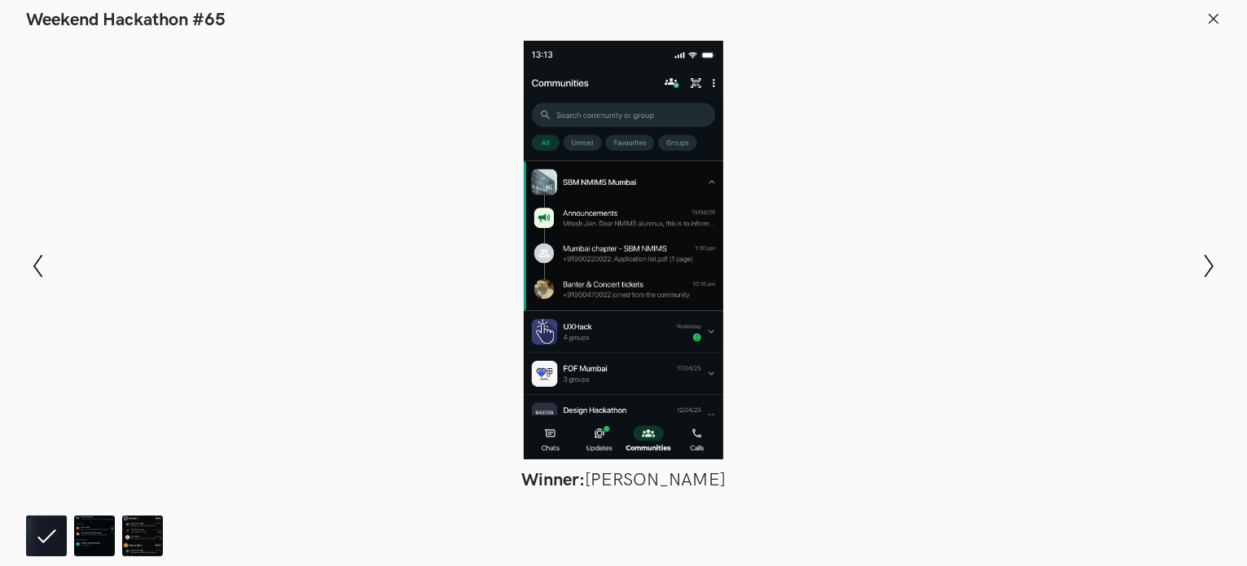
click at [1207, 21] on icon at bounding box center [1213, 18] width 15 height 15
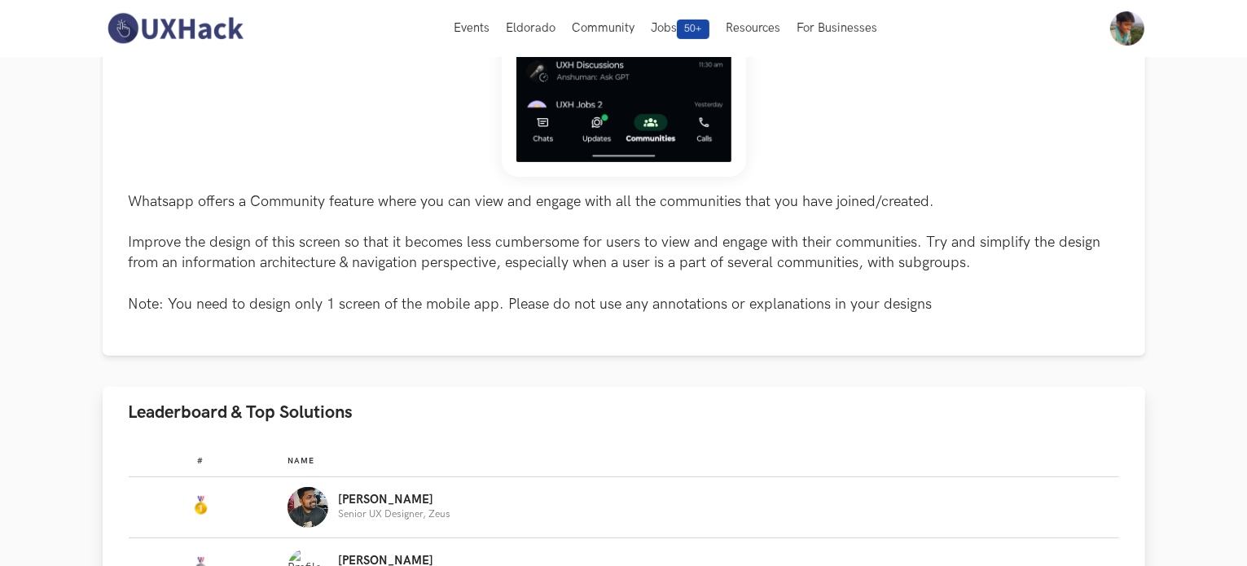
scroll to position [244, 0]
